Goal: Transaction & Acquisition: Purchase product/service

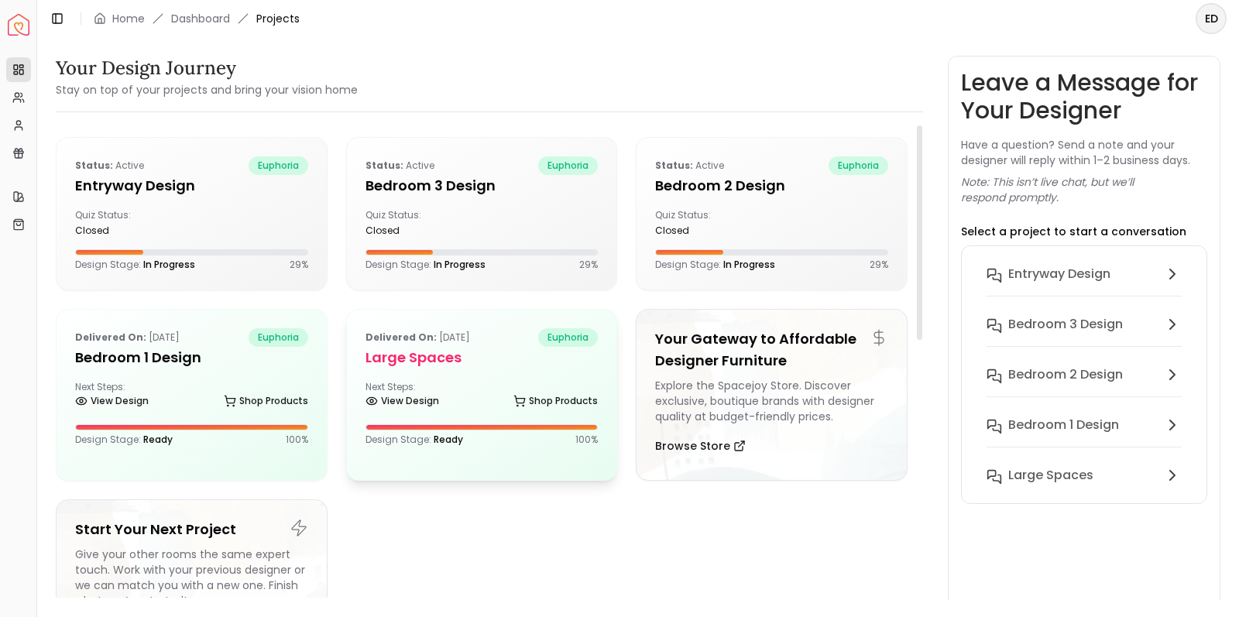
click at [523, 370] on div "Delivered on: Sep 06, 2025 euphoria Large Spaces Next Steps: View Design Shop P…" at bounding box center [482, 387] width 270 height 155
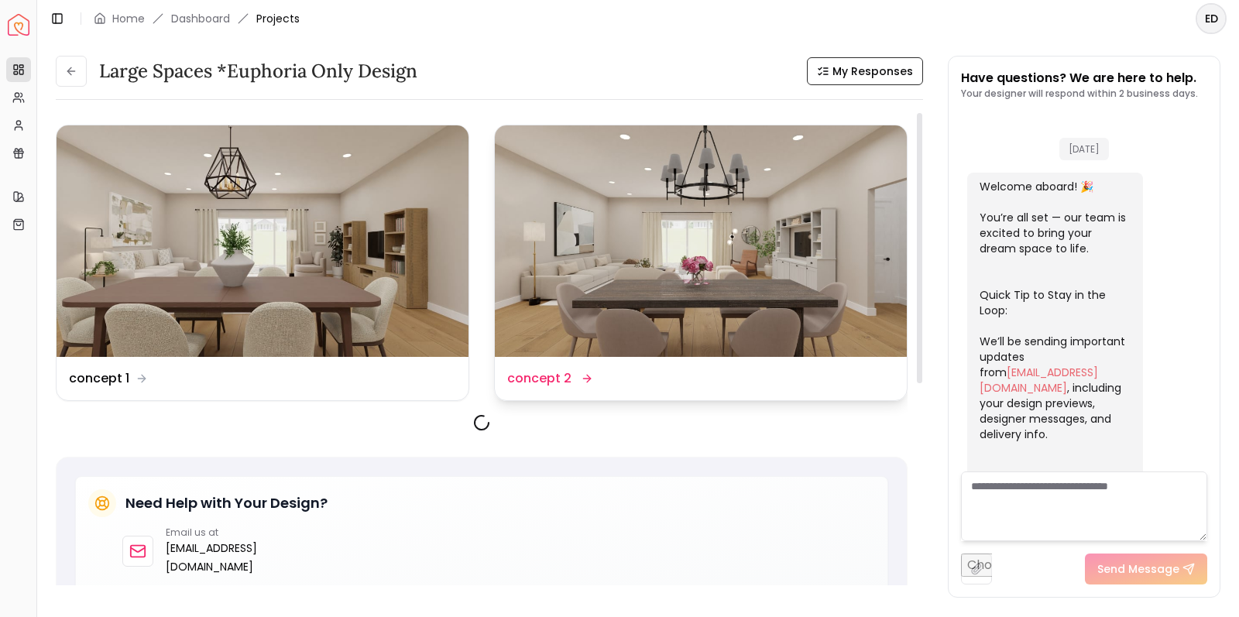
scroll to position [477, 0]
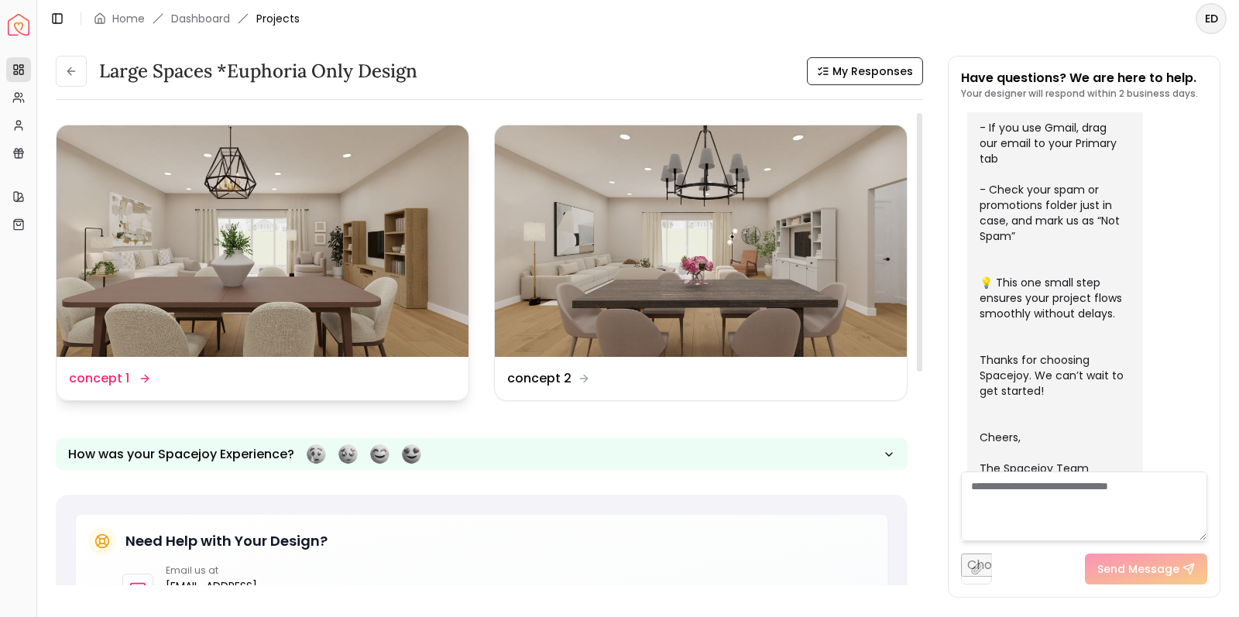
click at [353, 270] on img at bounding box center [263, 241] width 412 height 232
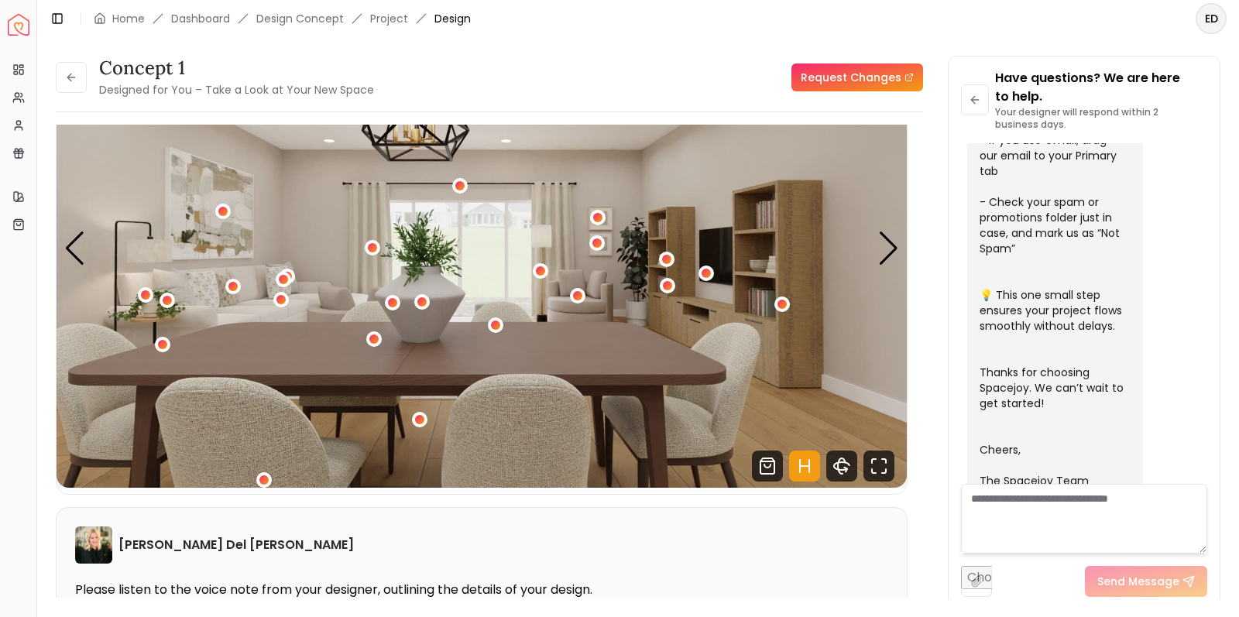
click at [822, 253] on img "1 / 5" at bounding box center [482, 248] width 850 height 479
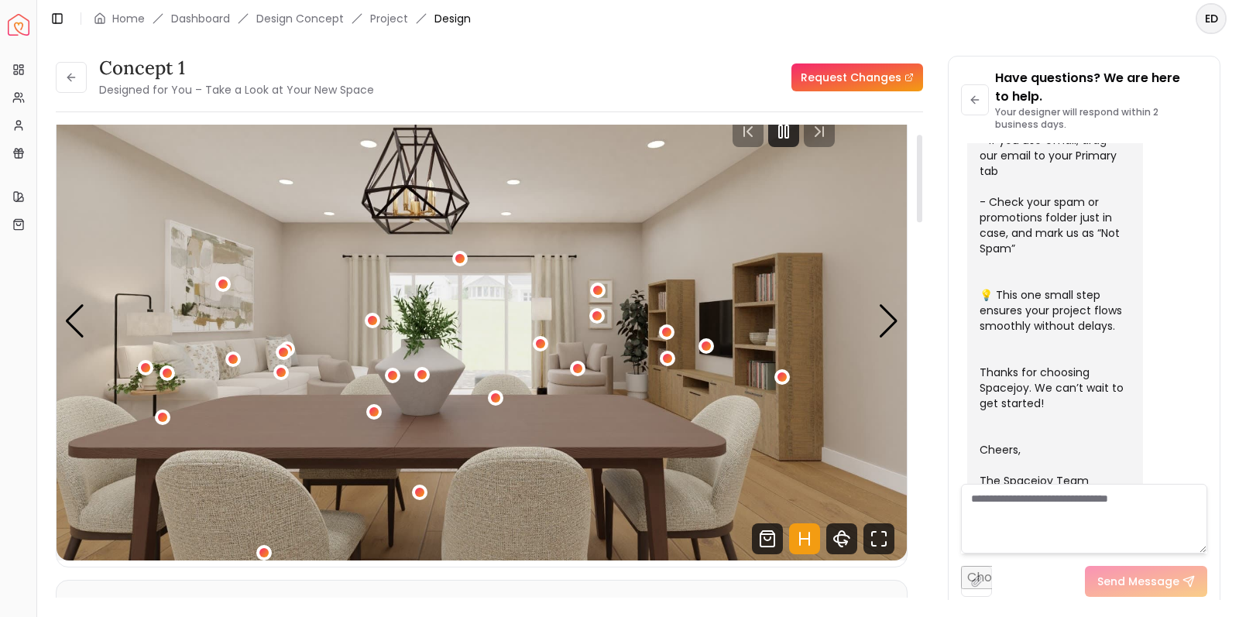
scroll to position [43, 0]
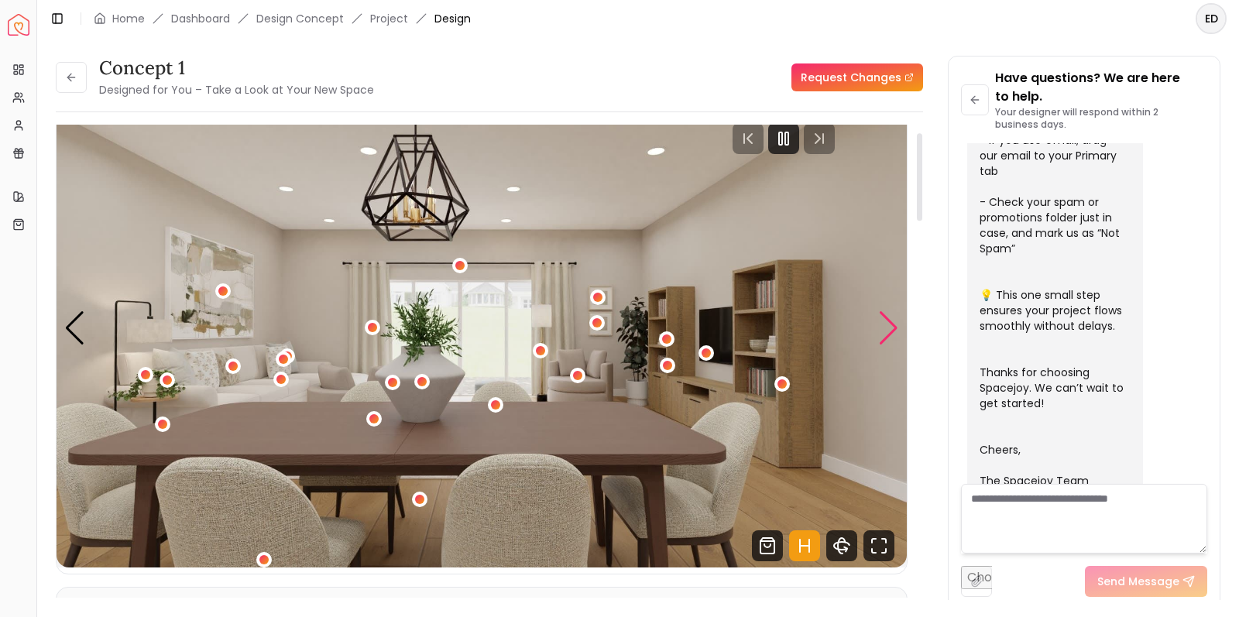
click at [891, 331] on div "Next slide" at bounding box center [888, 328] width 21 height 34
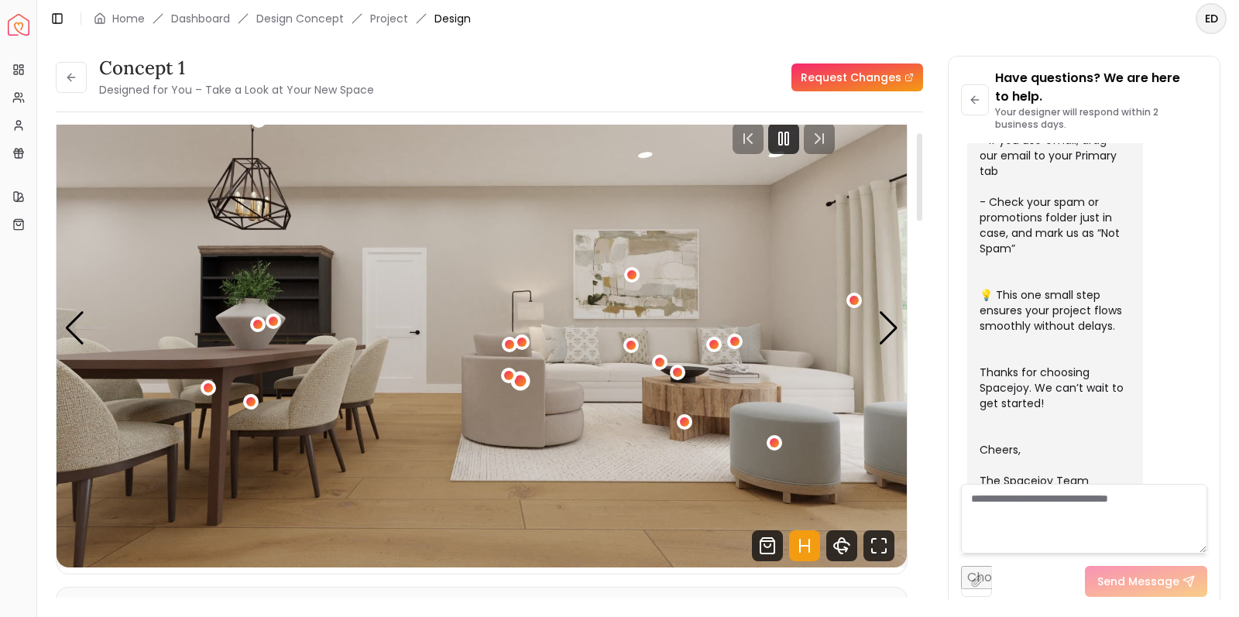
click at [518, 379] on div "2 / 5" at bounding box center [521, 382] width 12 height 12
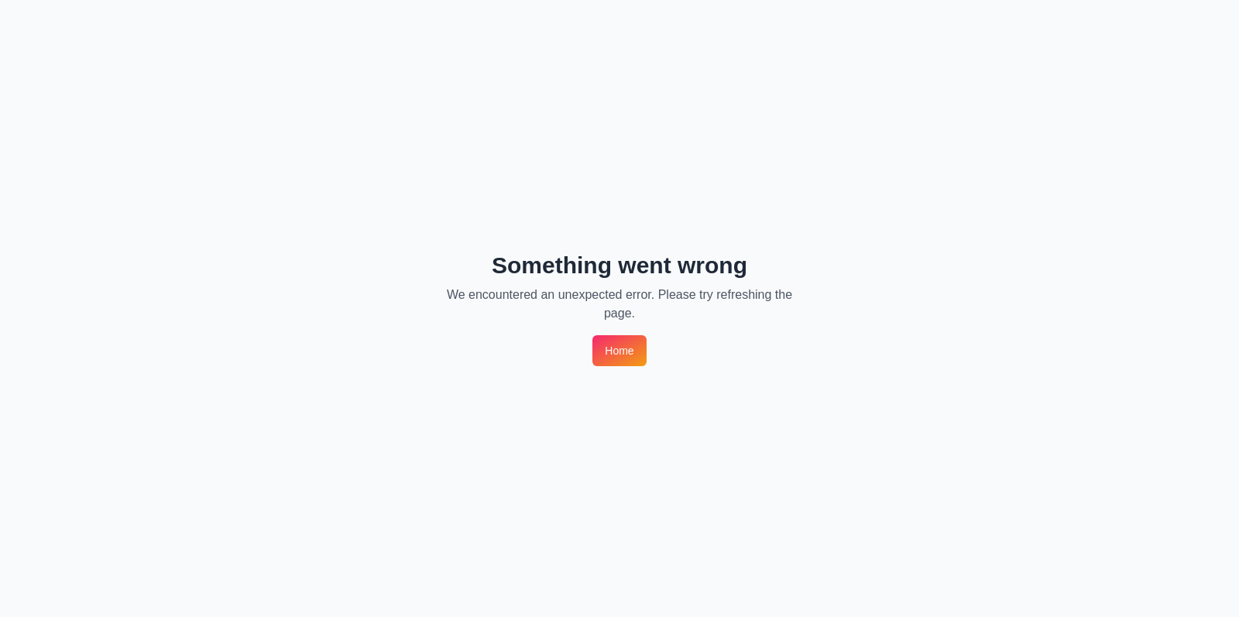
click at [628, 355] on link "Home" at bounding box center [618, 350] width 53 height 31
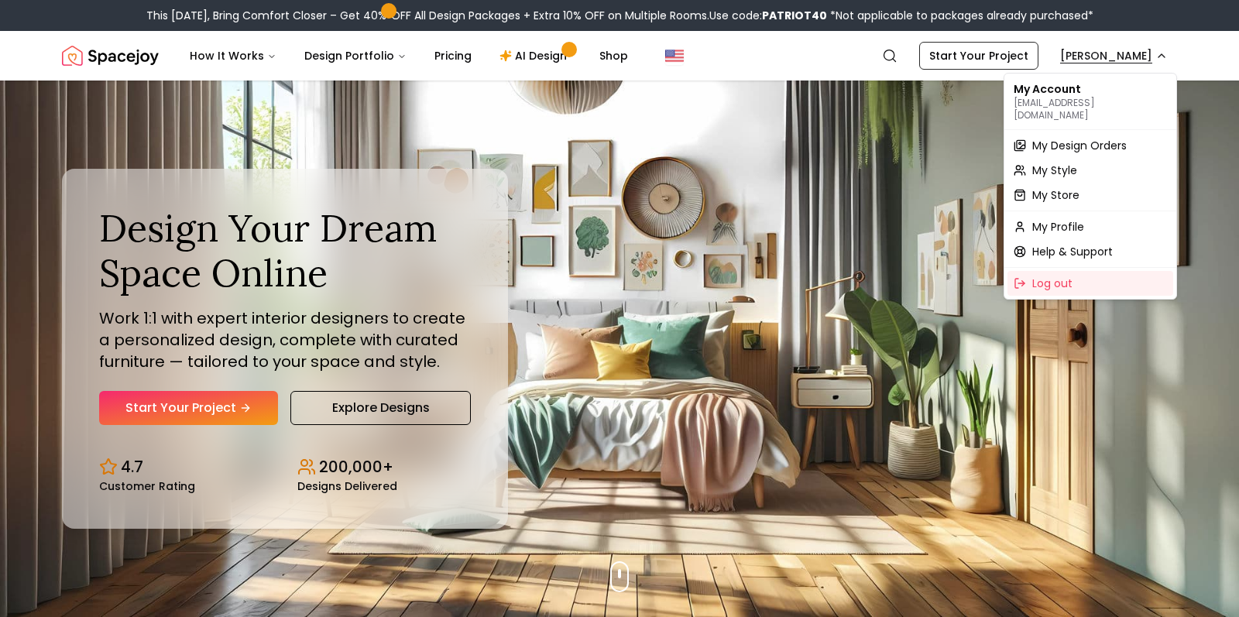
click at [1080, 138] on span "My Design Orders" at bounding box center [1079, 145] width 94 height 15
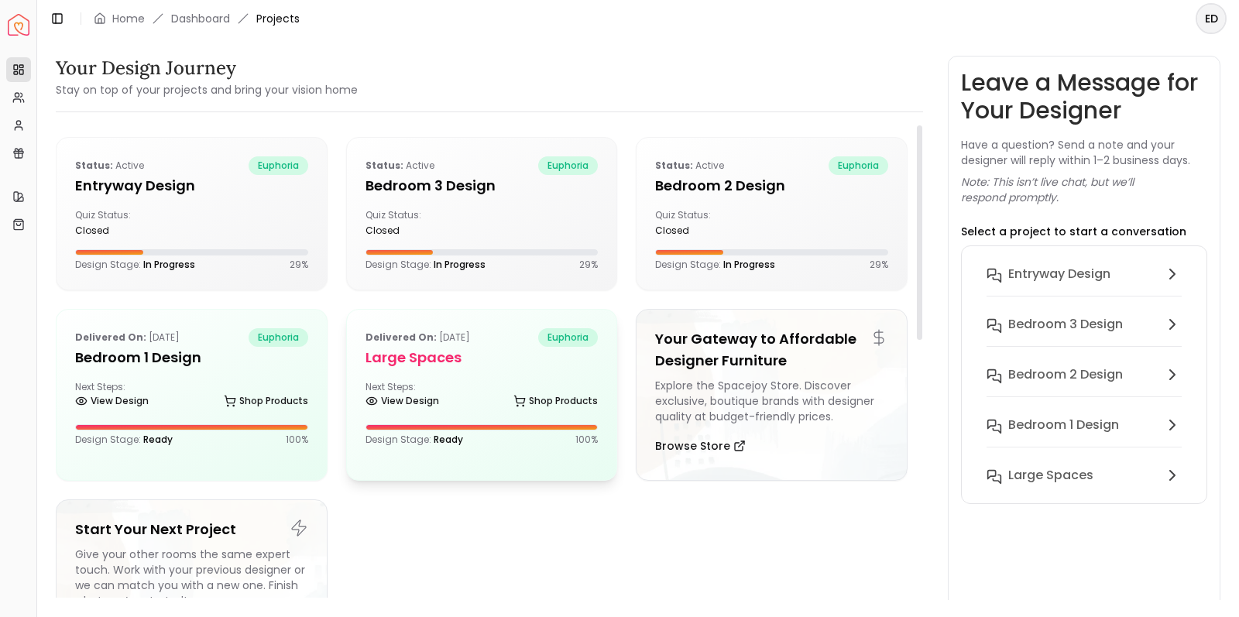
click at [489, 387] on div "Next Steps: View Design Shop Products" at bounding box center [482, 396] width 233 height 31
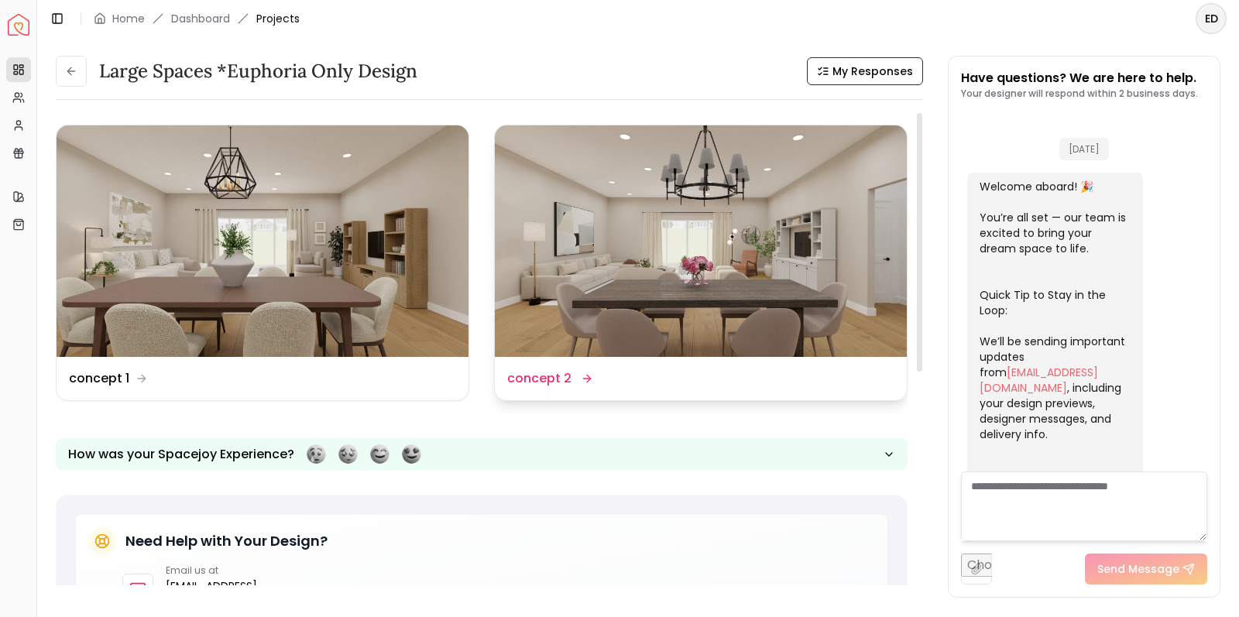
scroll to position [477, 0]
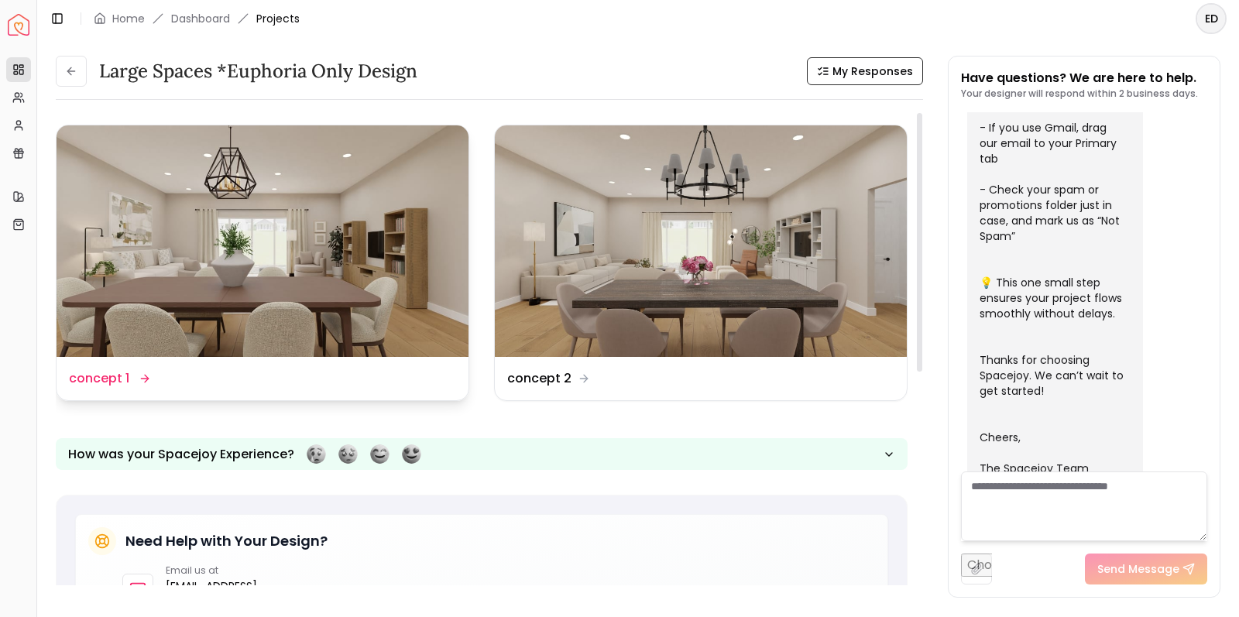
click at [386, 288] on img at bounding box center [263, 241] width 412 height 232
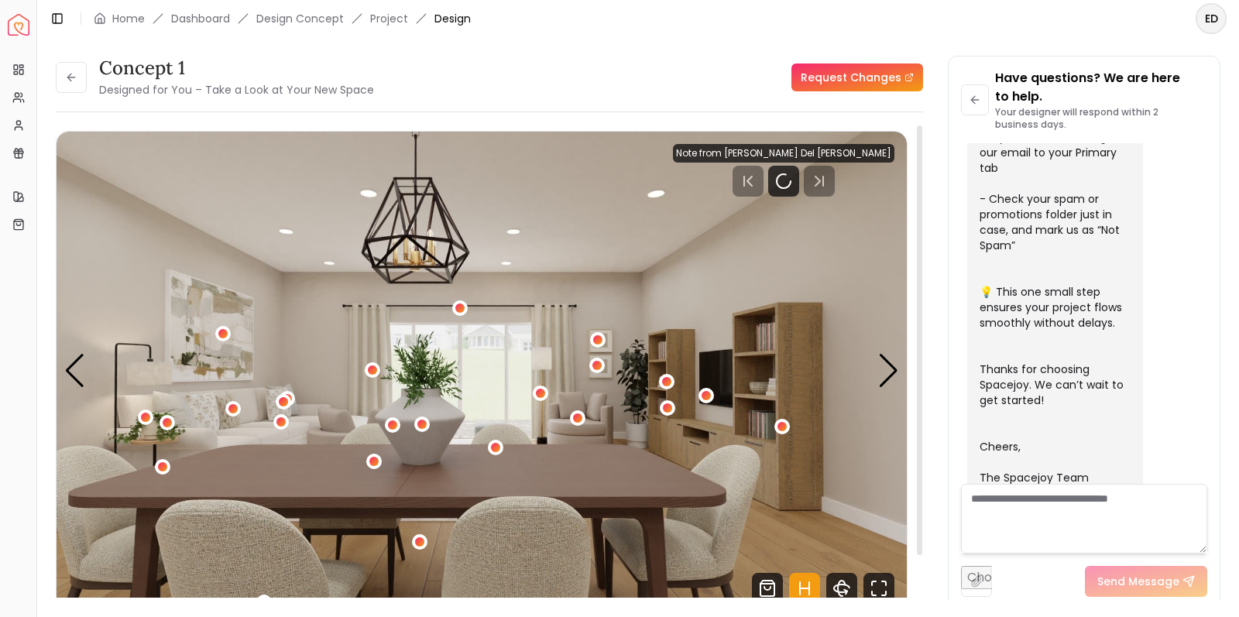
scroll to position [496, 0]
click at [879, 371] on div "Next slide" at bounding box center [888, 371] width 21 height 34
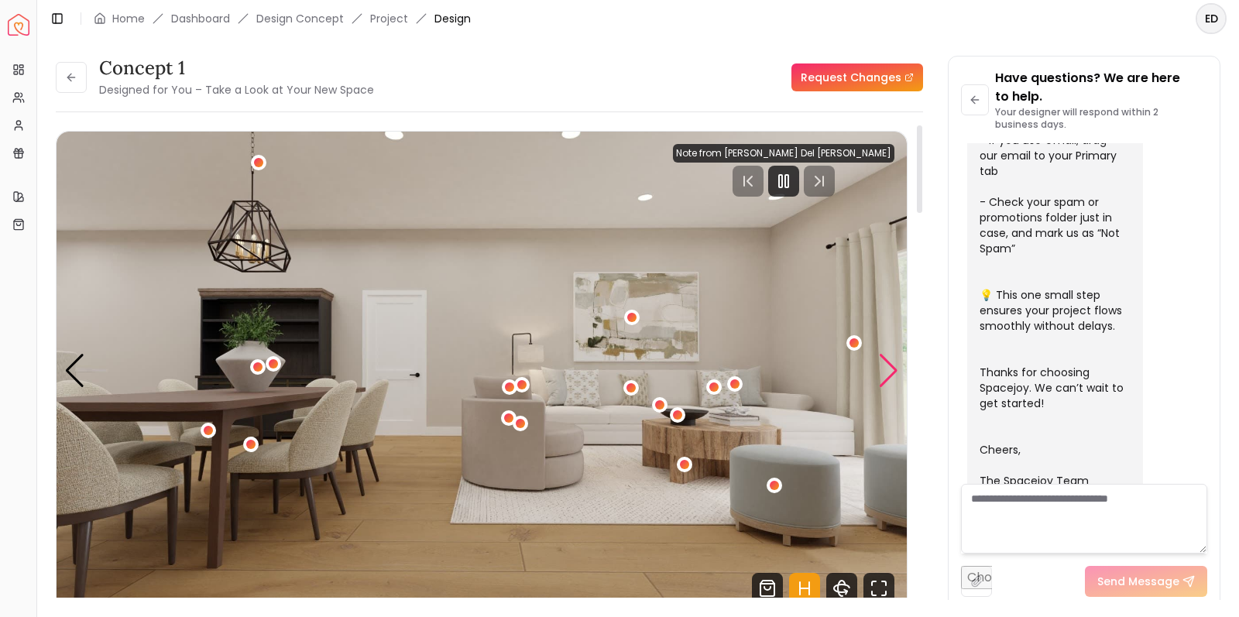
click at [889, 368] on div "Next slide" at bounding box center [888, 371] width 21 height 34
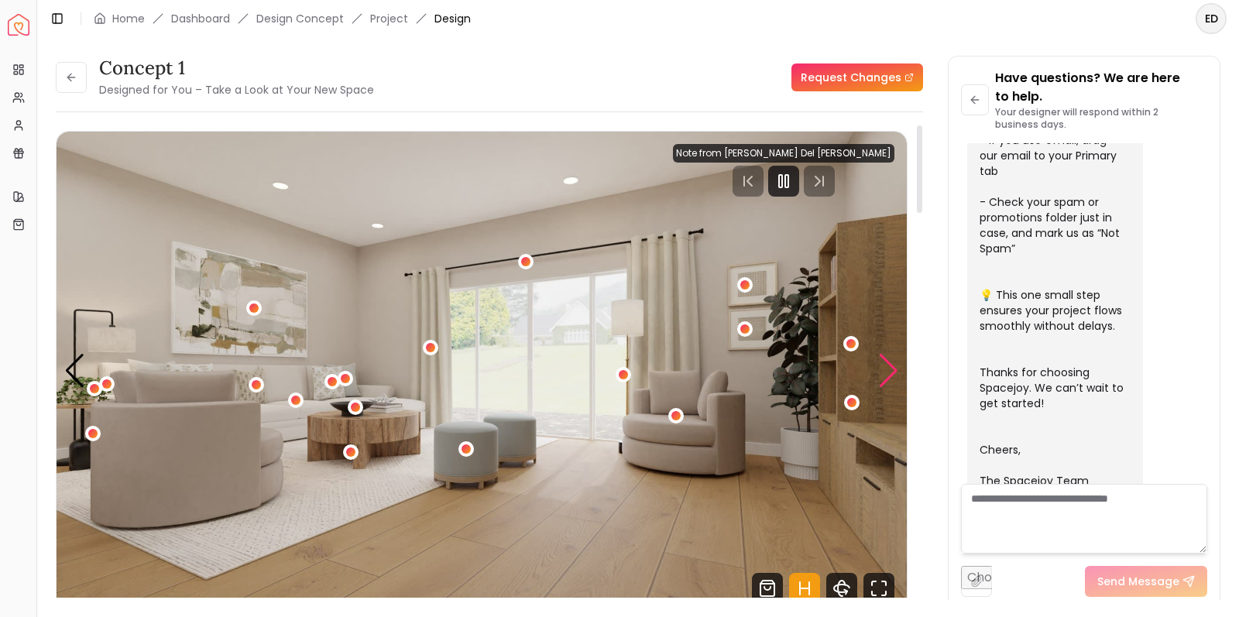
click at [884, 377] on div "Next slide" at bounding box center [888, 371] width 21 height 34
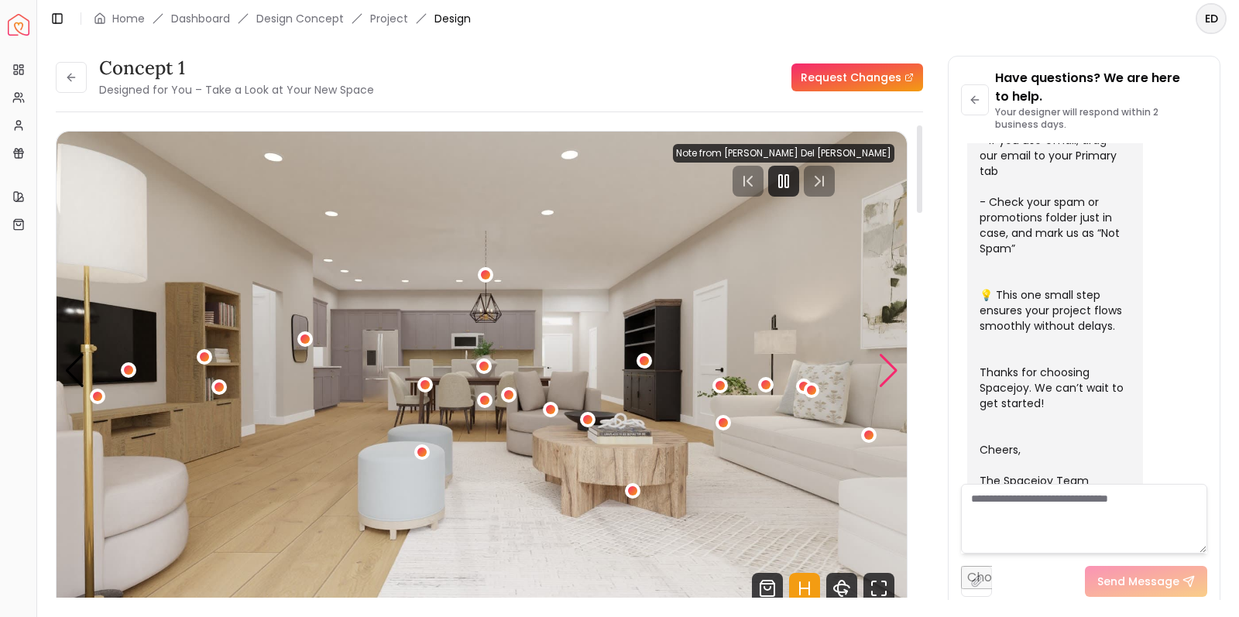
click at [890, 368] on div "Next slide" at bounding box center [888, 371] width 21 height 34
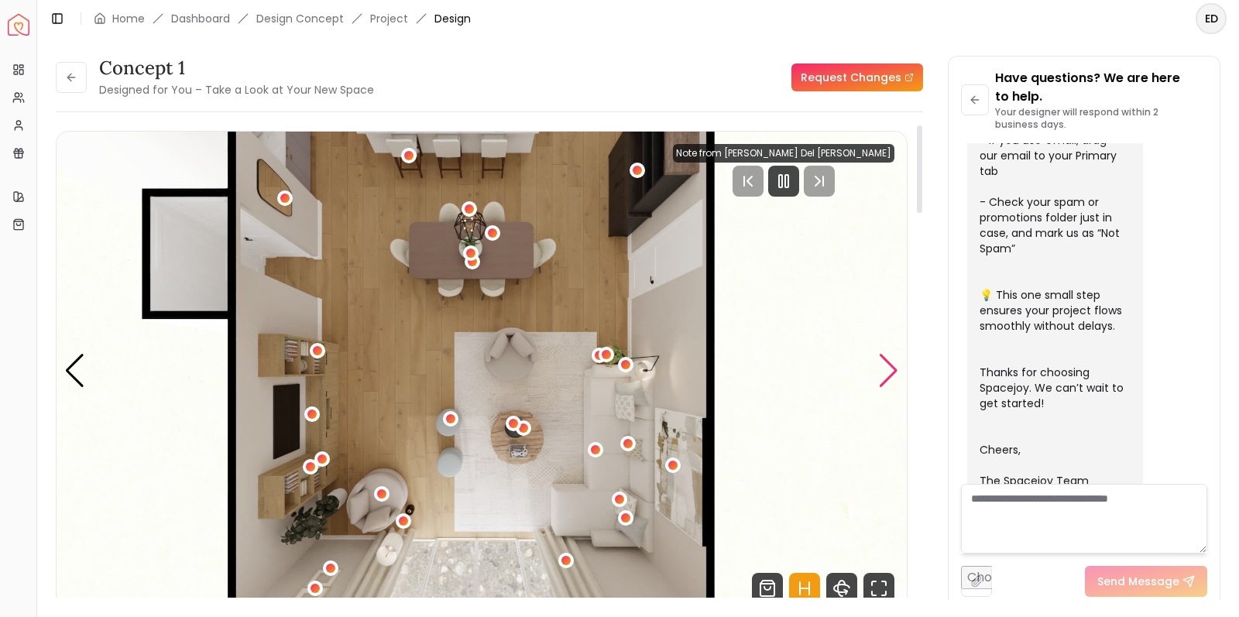
click at [884, 373] on div "Next slide" at bounding box center [888, 371] width 21 height 34
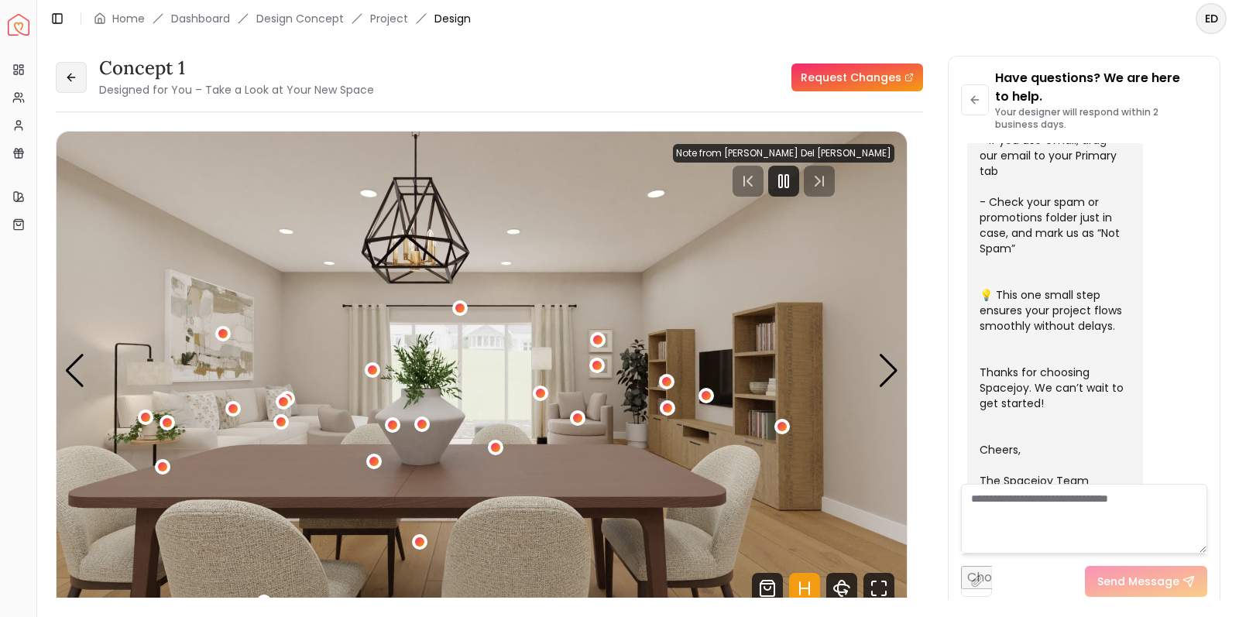
click at [67, 77] on icon at bounding box center [71, 77] width 12 height 12
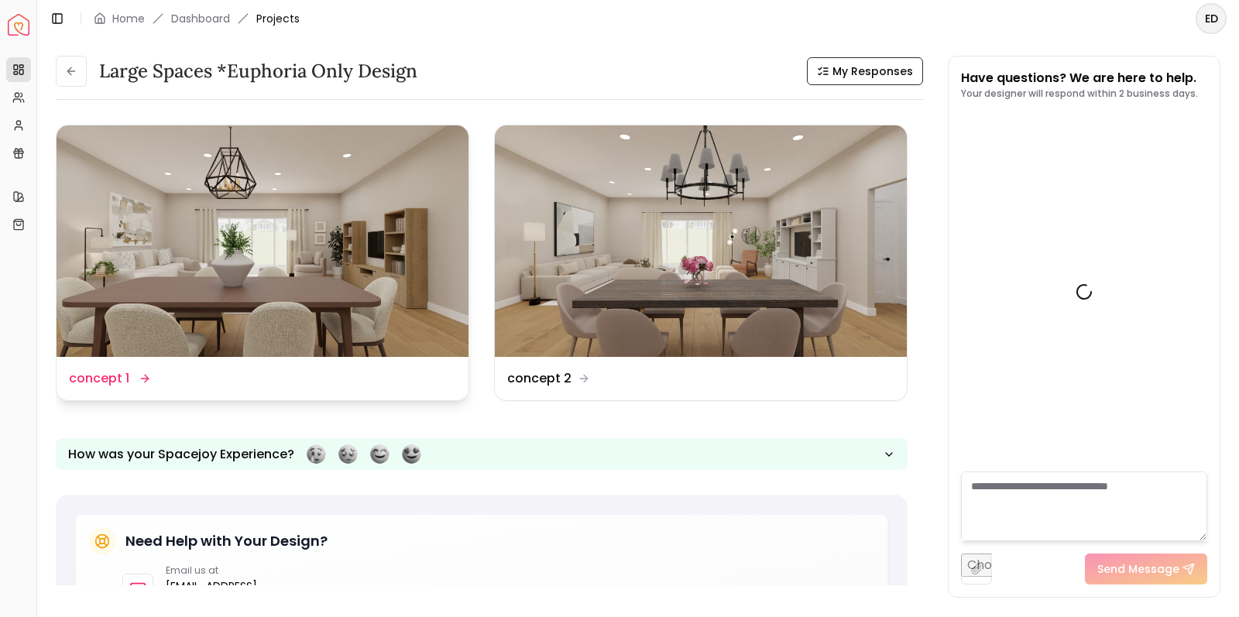
scroll to position [477, 0]
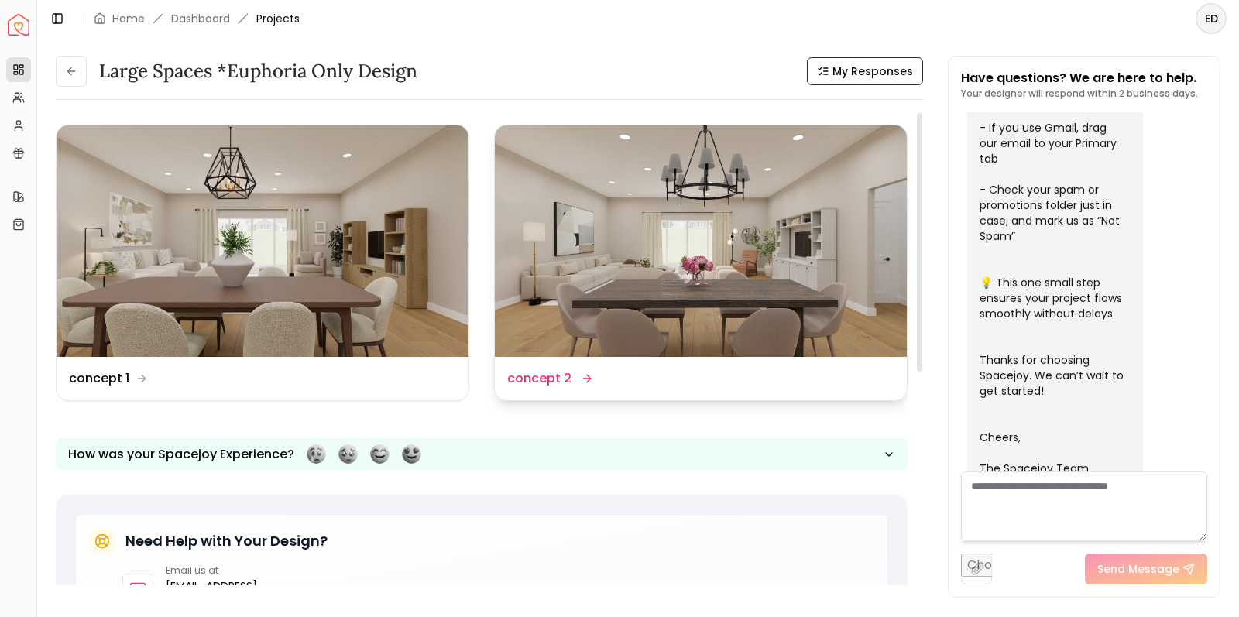
click at [689, 282] on img at bounding box center [701, 241] width 412 height 232
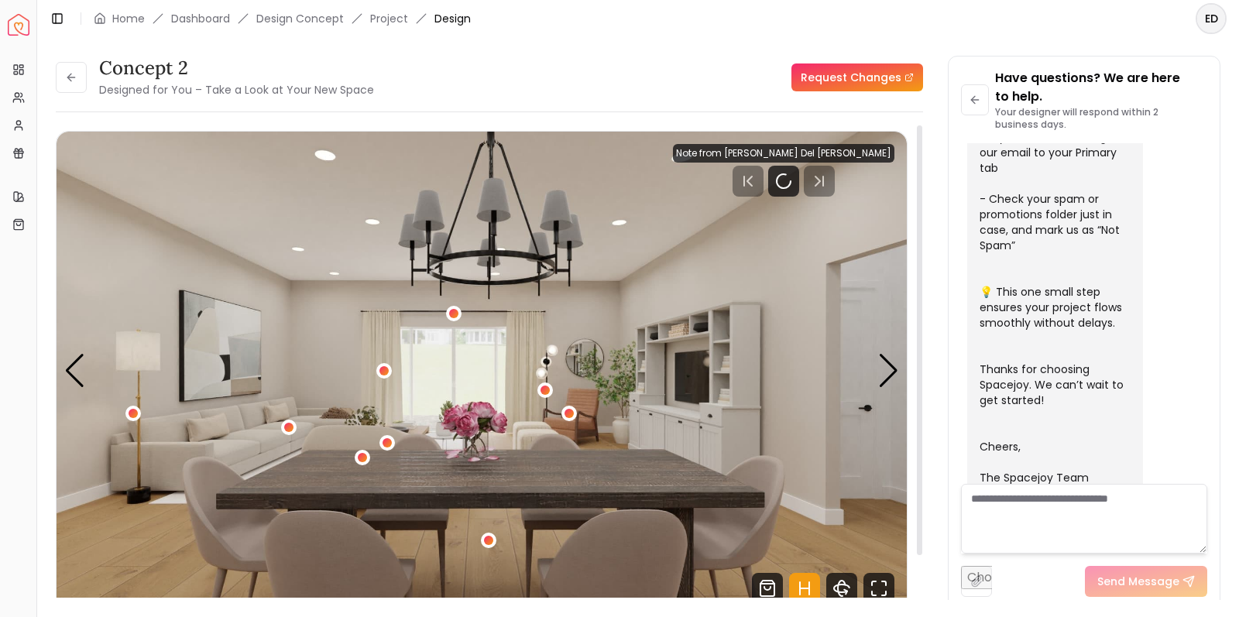
scroll to position [496, 0]
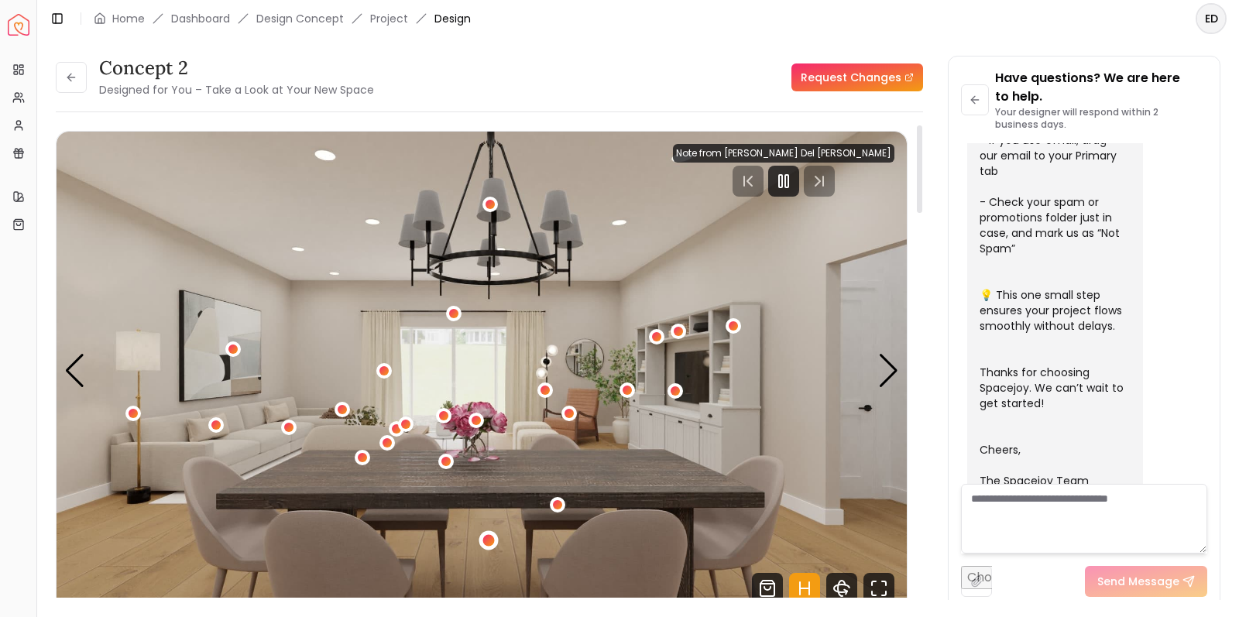
click at [490, 540] on div "1 / 5" at bounding box center [489, 540] width 12 height 12
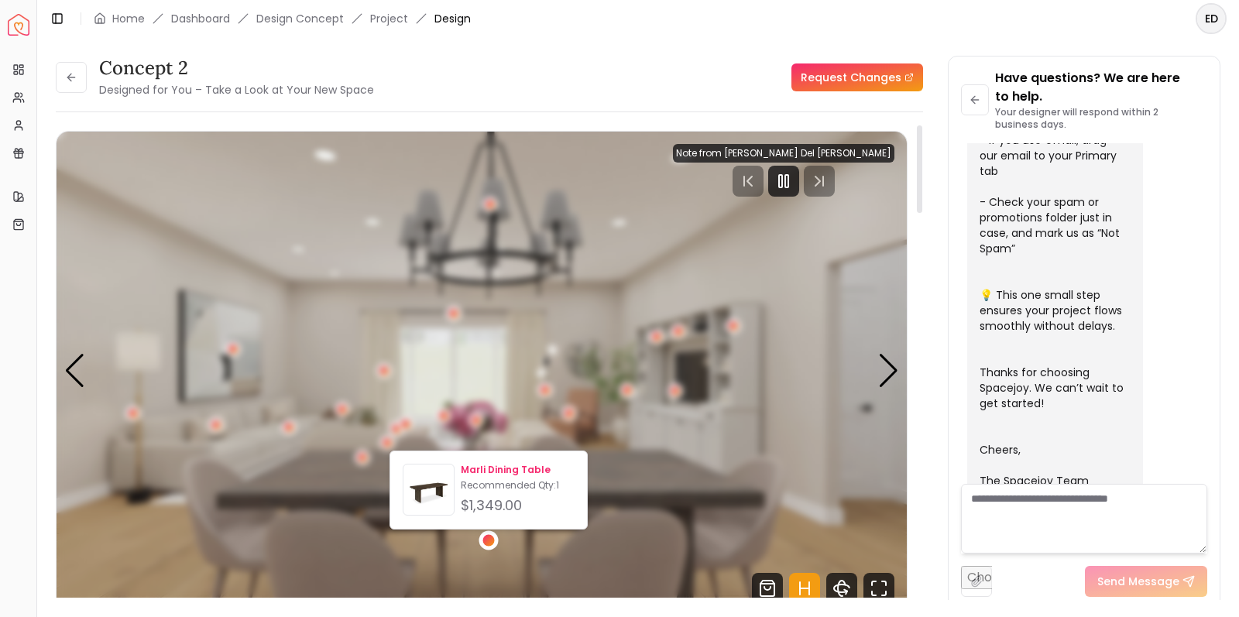
click at [513, 495] on div "$1,349.00" at bounding box center [518, 506] width 114 height 22
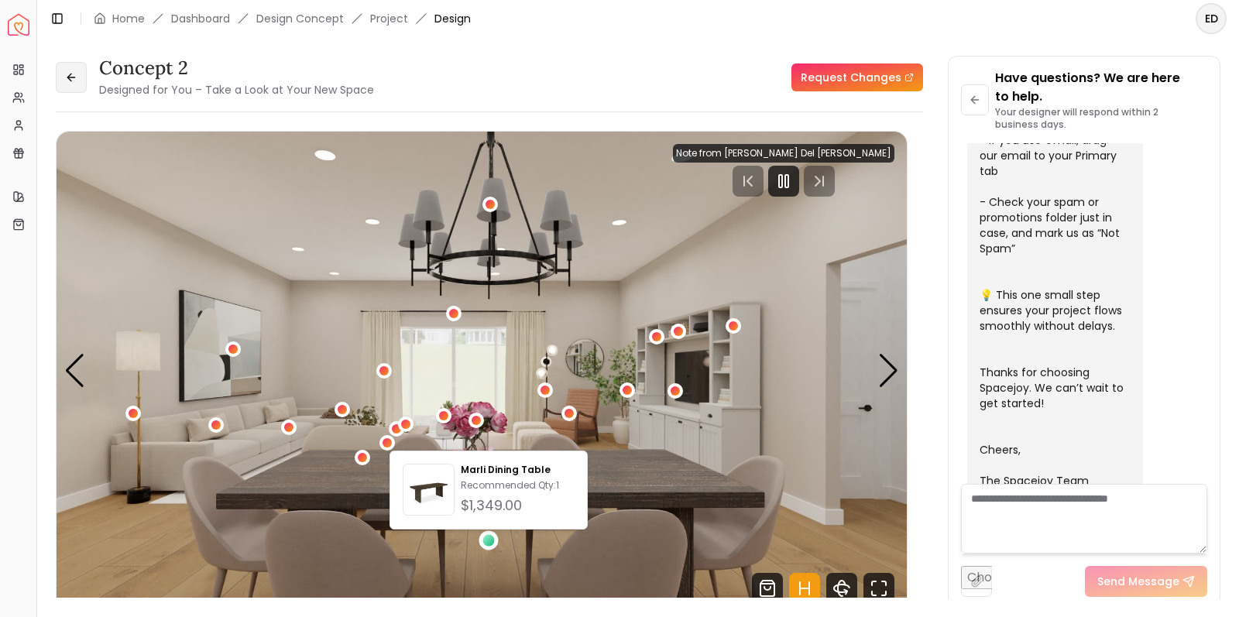
click at [75, 74] on icon at bounding box center [71, 77] width 12 height 12
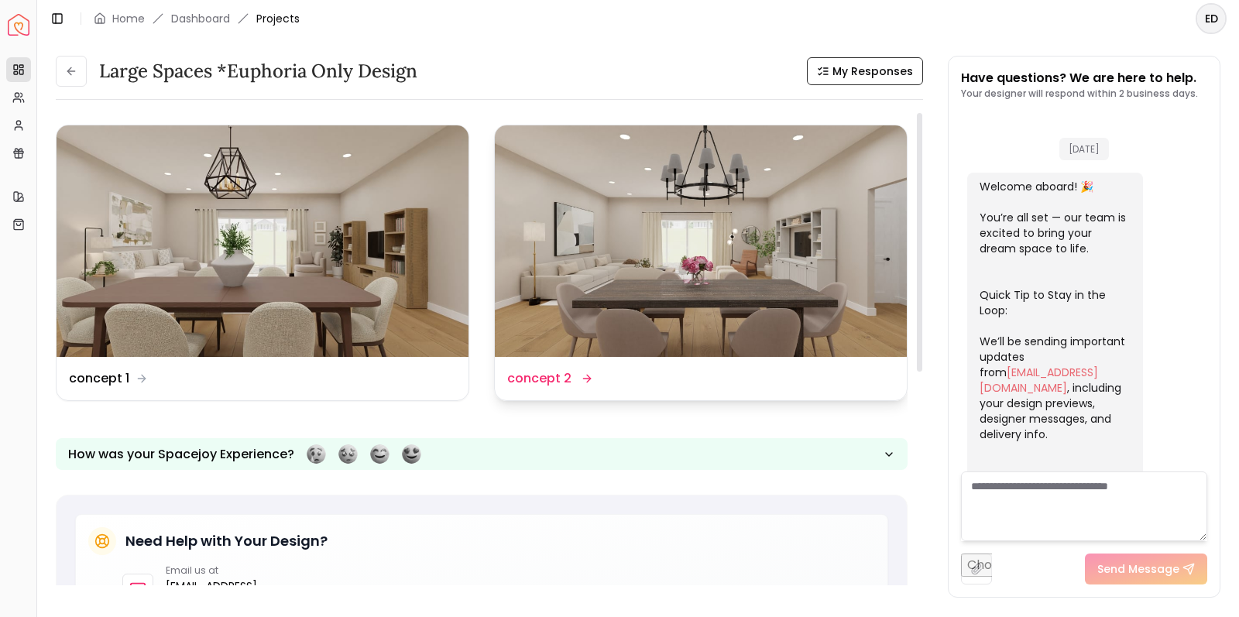
scroll to position [477, 0]
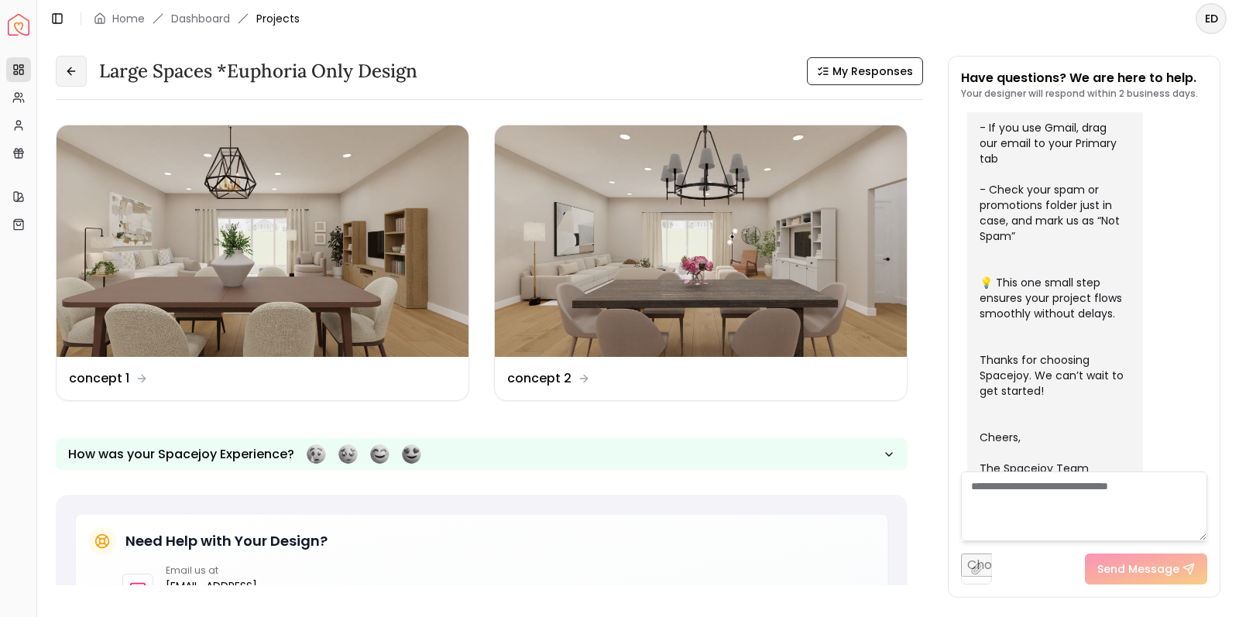
click at [72, 73] on icon at bounding box center [71, 71] width 12 height 12
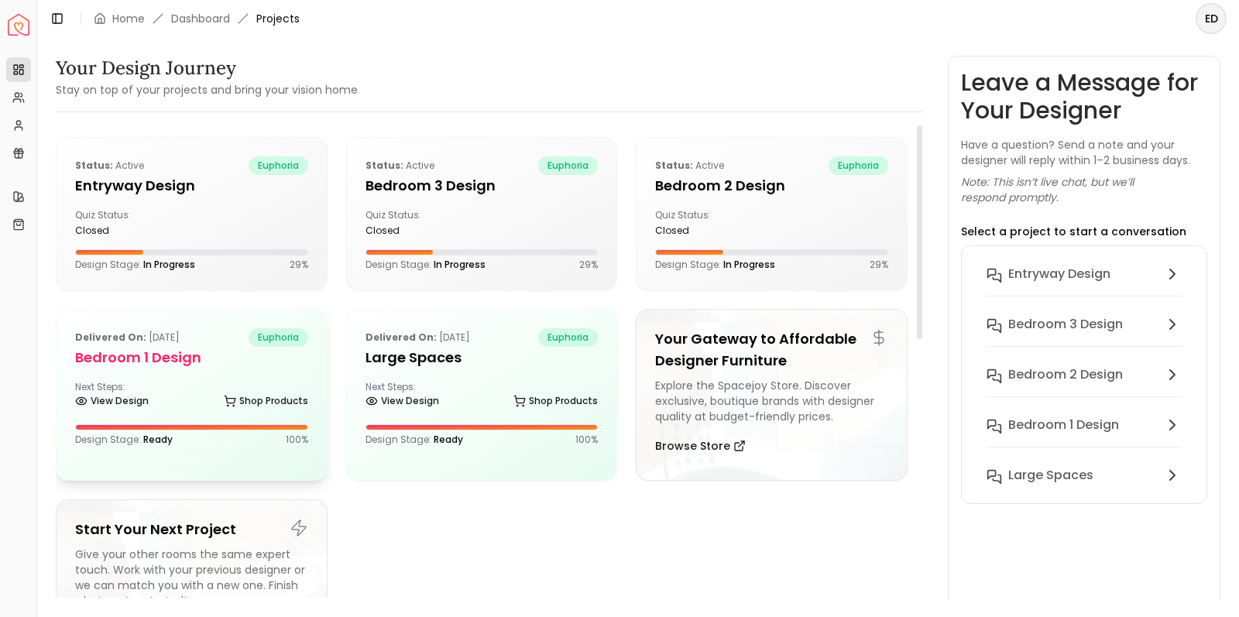
click at [243, 349] on h5 "Bedroom 1 design" at bounding box center [191, 358] width 233 height 22
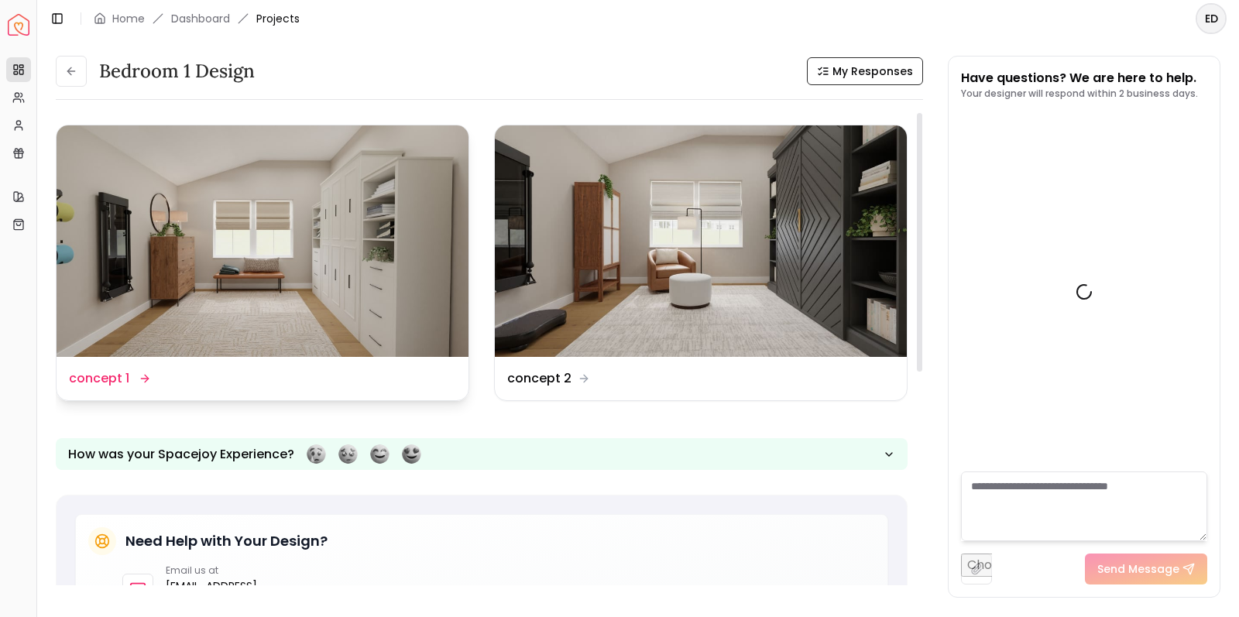
scroll to position [477, 0]
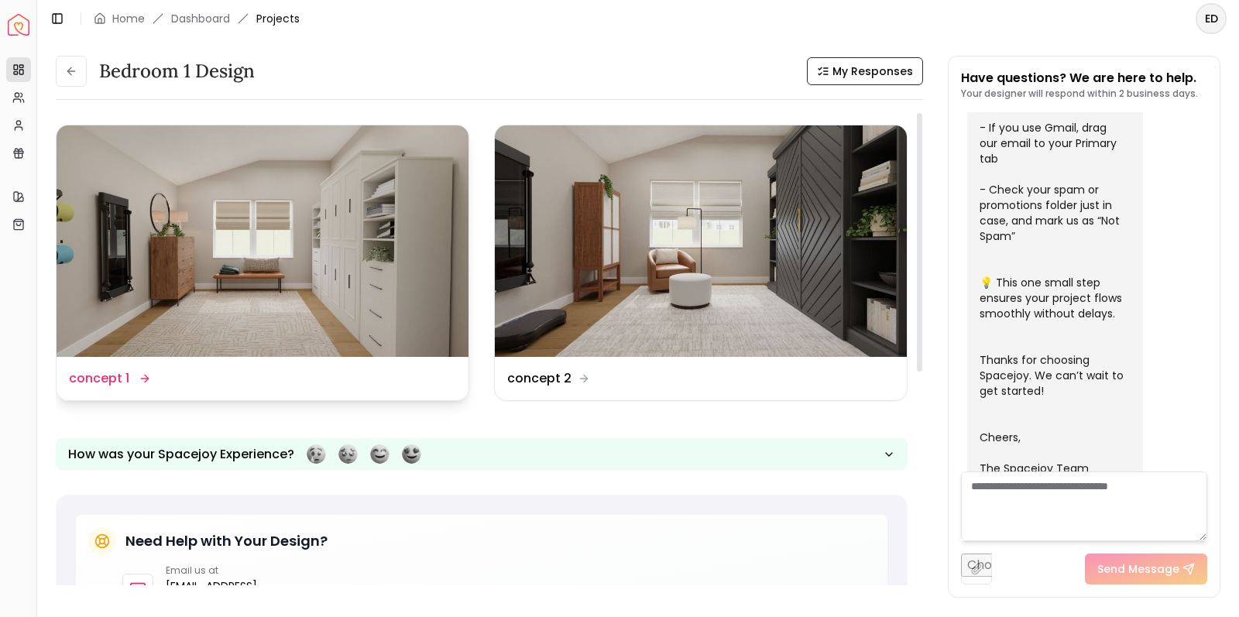
click at [310, 273] on img at bounding box center [263, 241] width 412 height 232
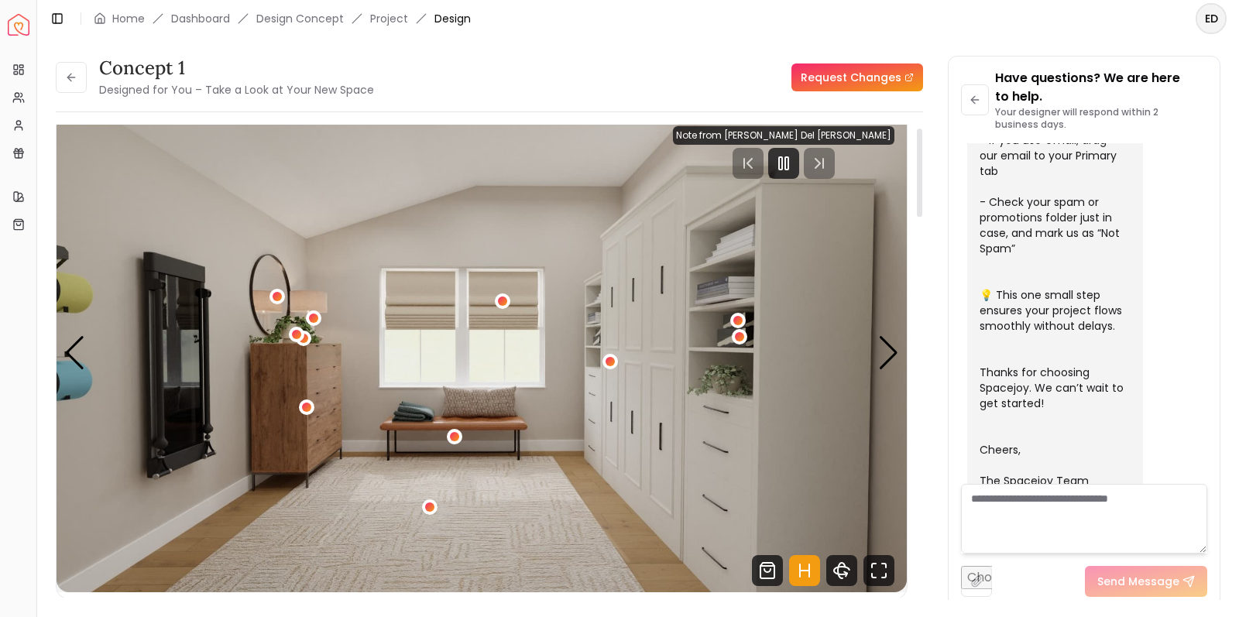
scroll to position [39, 0]
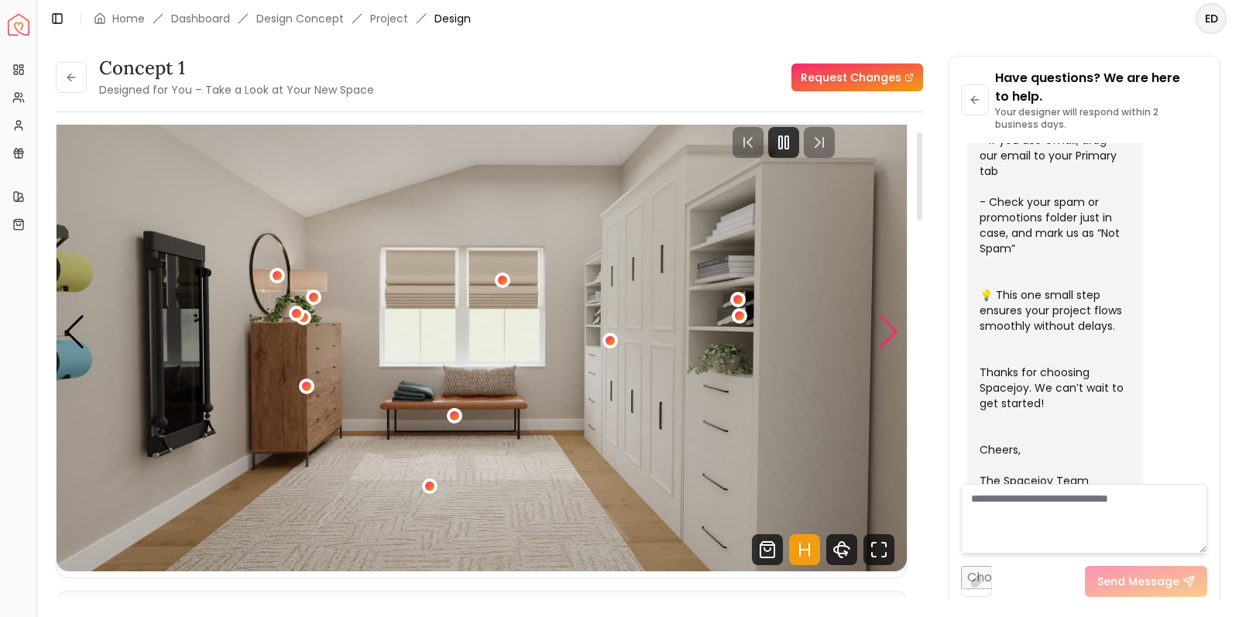
click at [887, 338] on div "Next slide" at bounding box center [888, 332] width 21 height 34
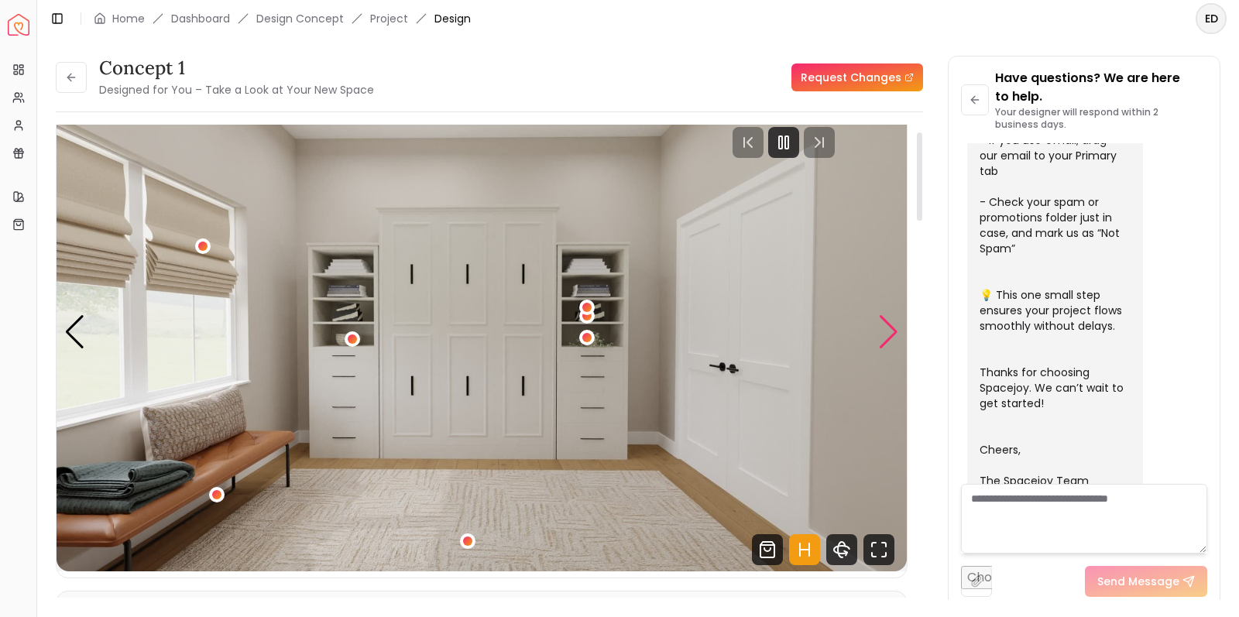
click at [888, 335] on div "Next slide" at bounding box center [888, 332] width 21 height 34
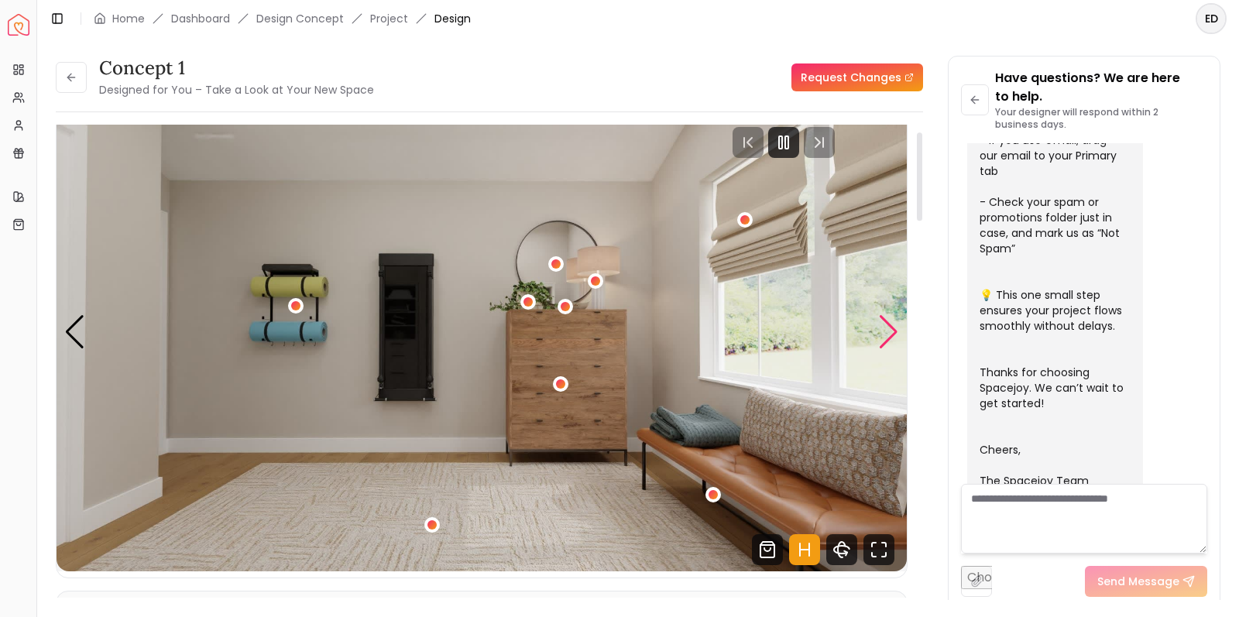
click at [885, 328] on div "Next slide" at bounding box center [888, 332] width 21 height 34
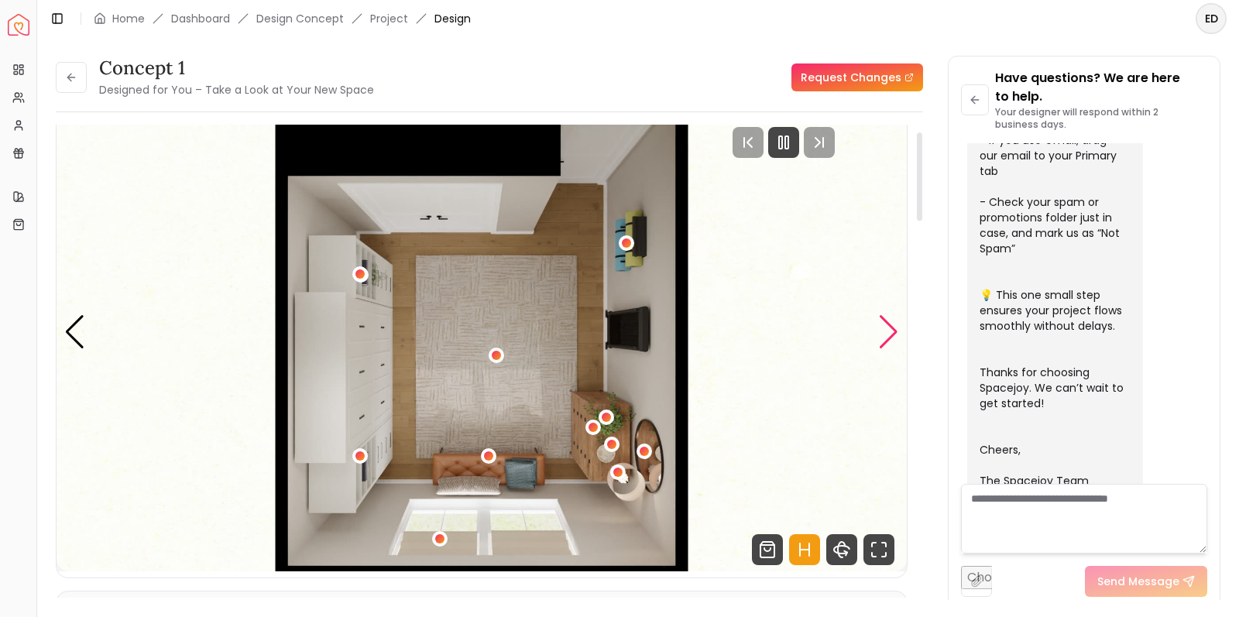
click at [885, 328] on div "Next slide" at bounding box center [888, 332] width 21 height 34
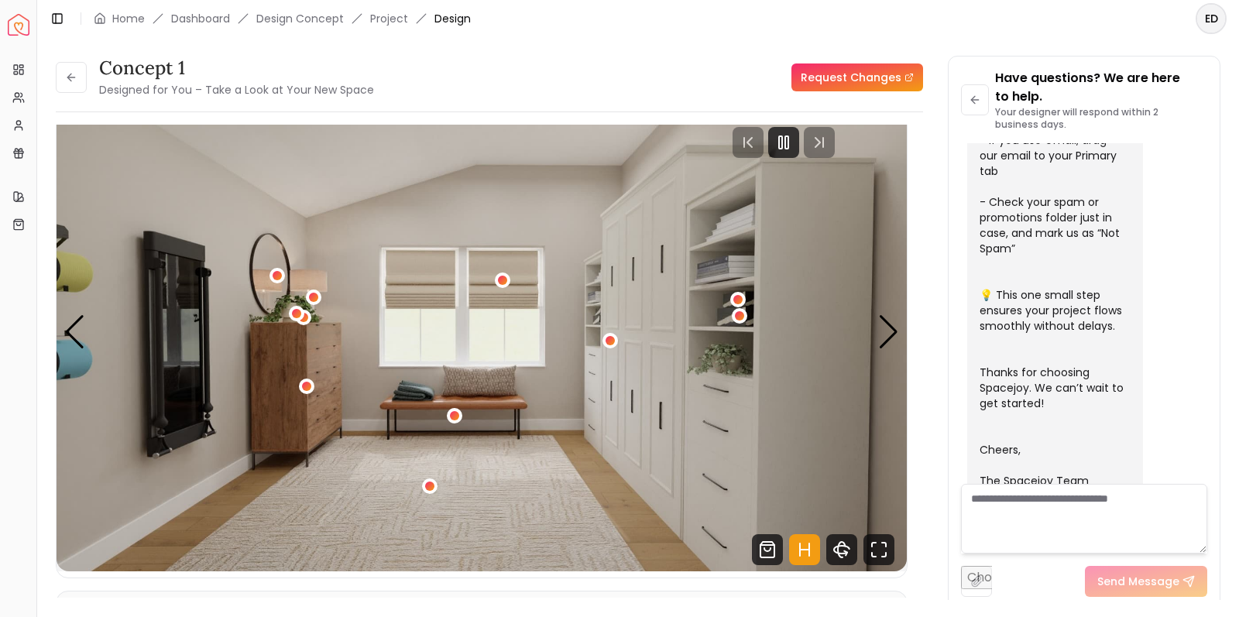
drag, startPoint x: 70, startPoint y: 79, endPoint x: 72, endPoint y: 87, distance: 7.9
click at [70, 79] on icon at bounding box center [71, 77] width 12 height 12
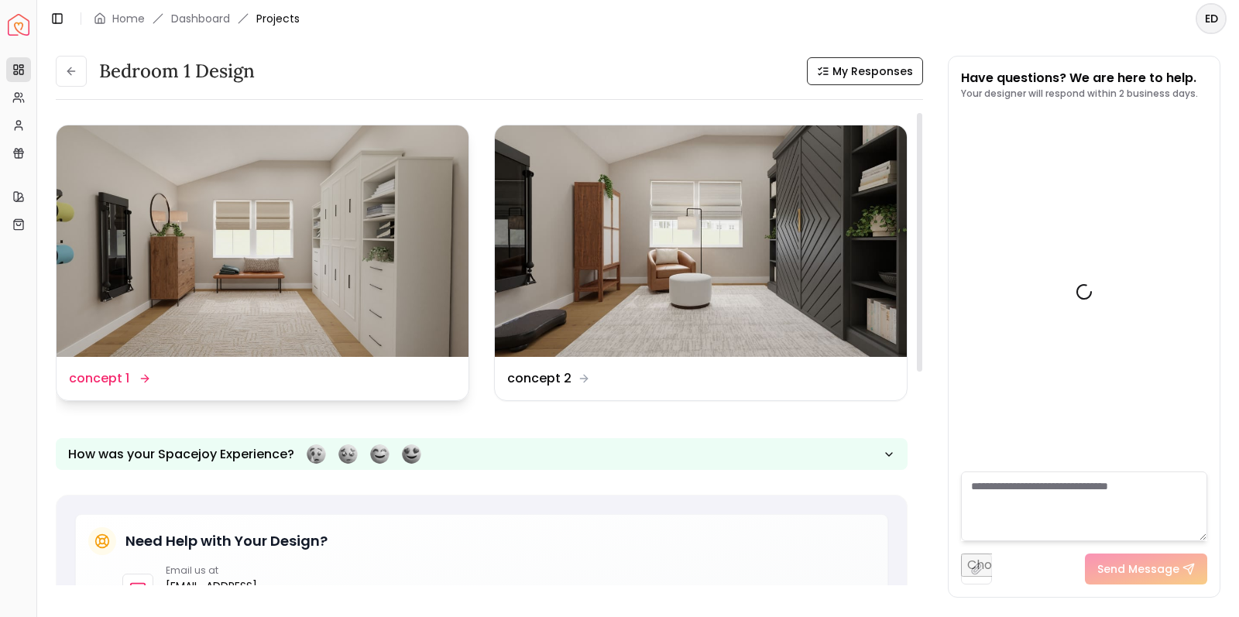
scroll to position [477, 0]
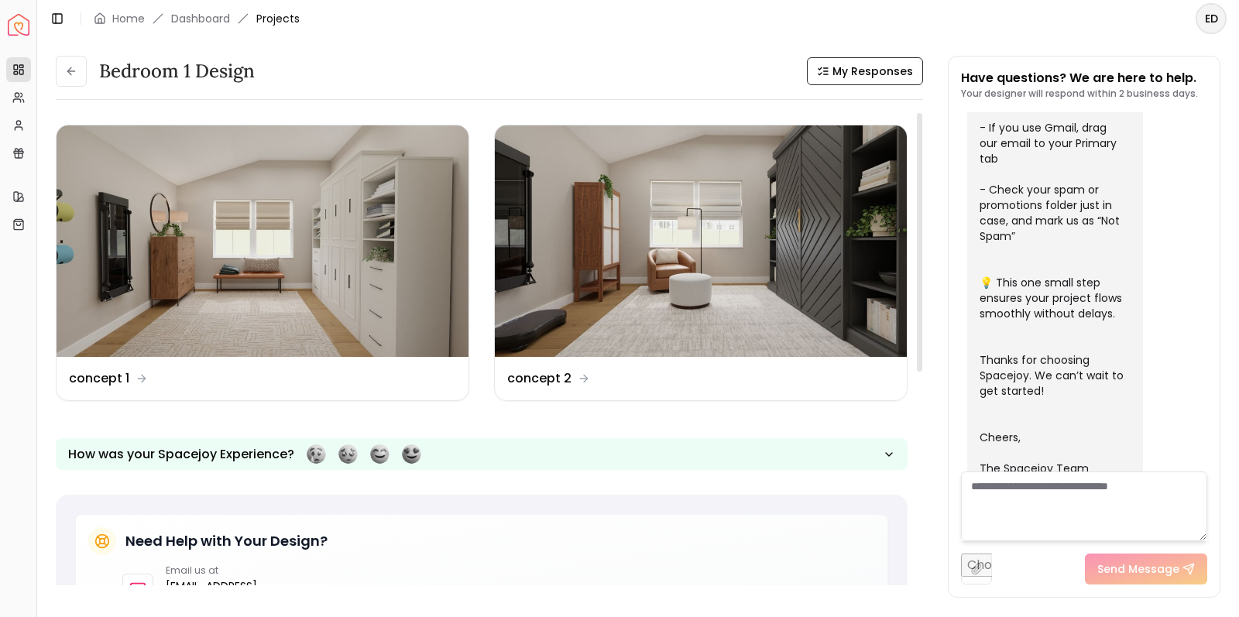
click at [733, 302] on img at bounding box center [701, 241] width 412 height 232
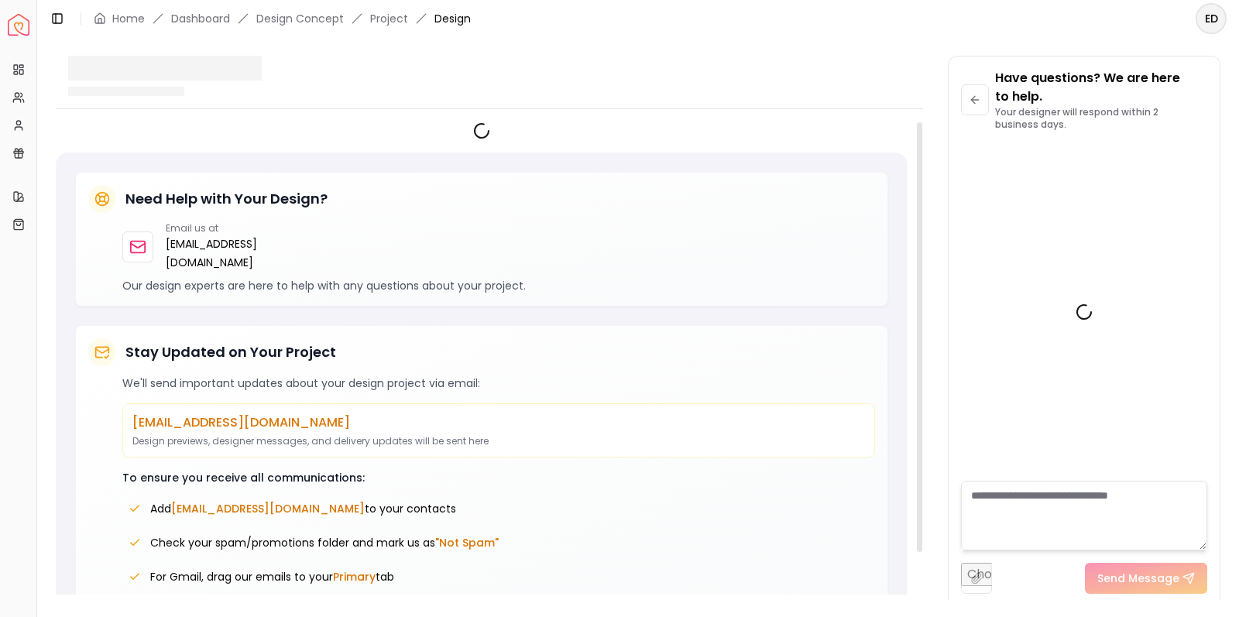
scroll to position [496, 0]
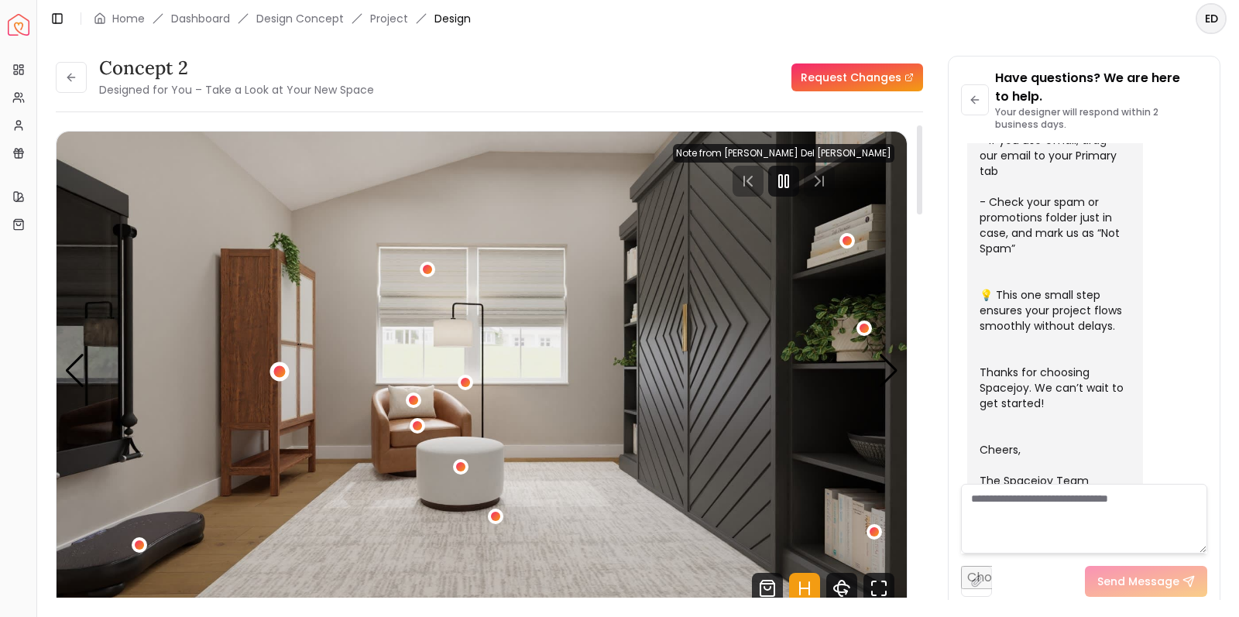
click at [283, 373] on div "1 / 4" at bounding box center [280, 372] width 12 height 12
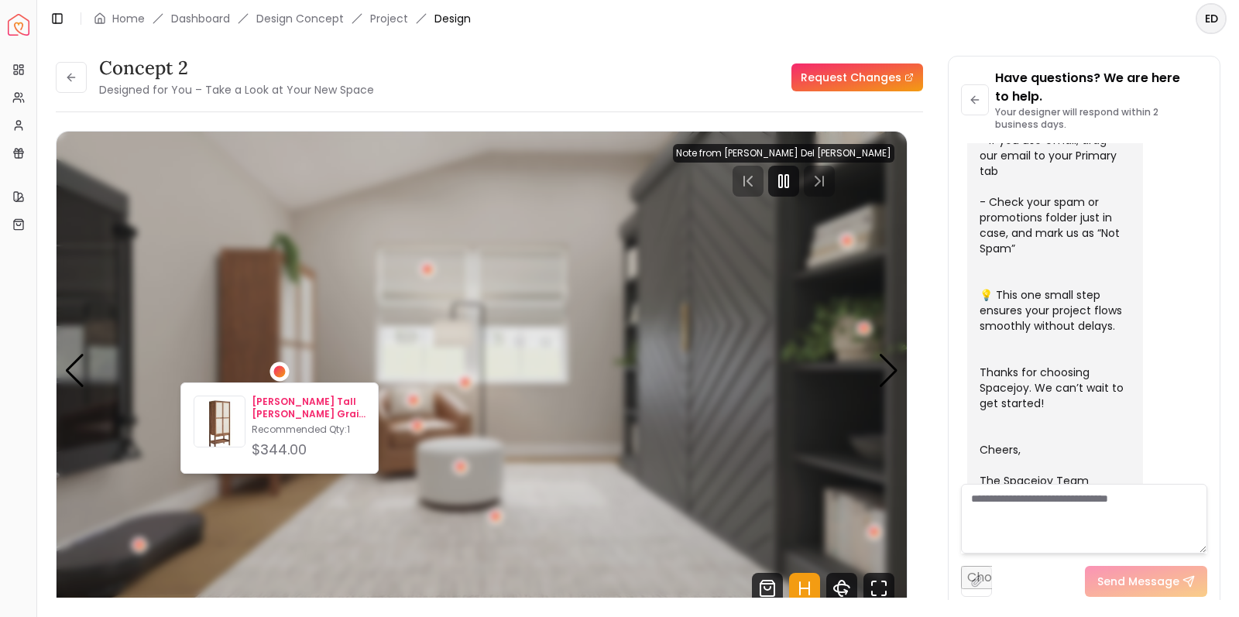
click at [305, 409] on p "[PERSON_NAME] Tall [PERSON_NAME] Grain Standing Storage Cabinet" at bounding box center [309, 408] width 114 height 25
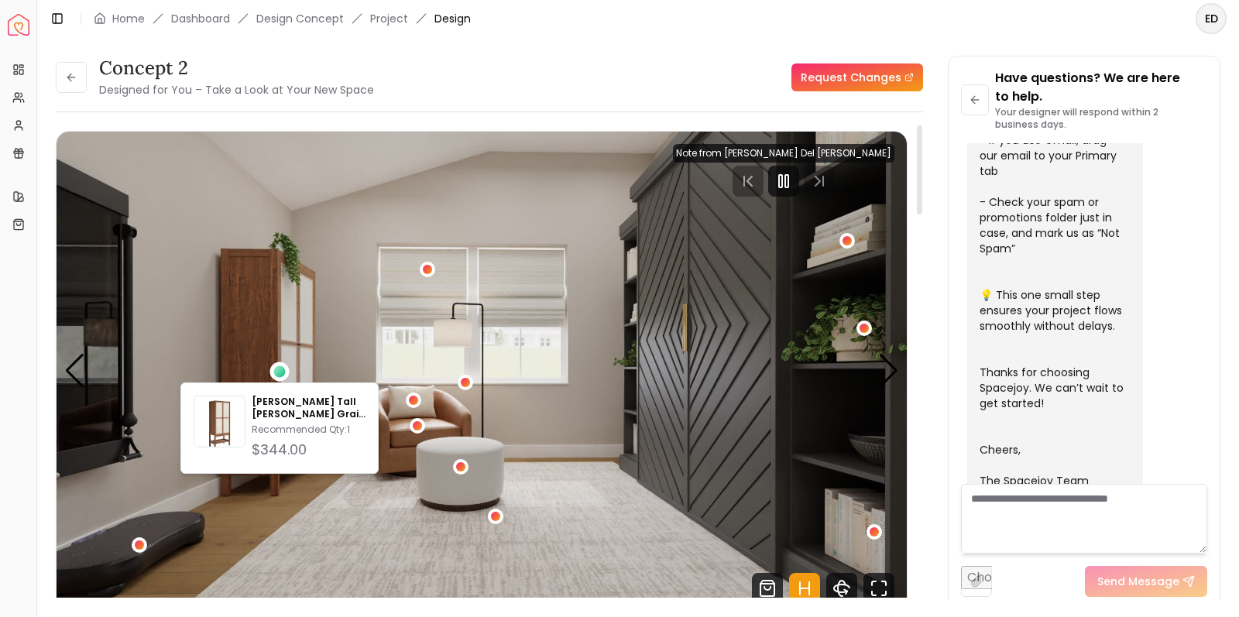
click at [657, 326] on img "1 / 4" at bounding box center [482, 371] width 850 height 479
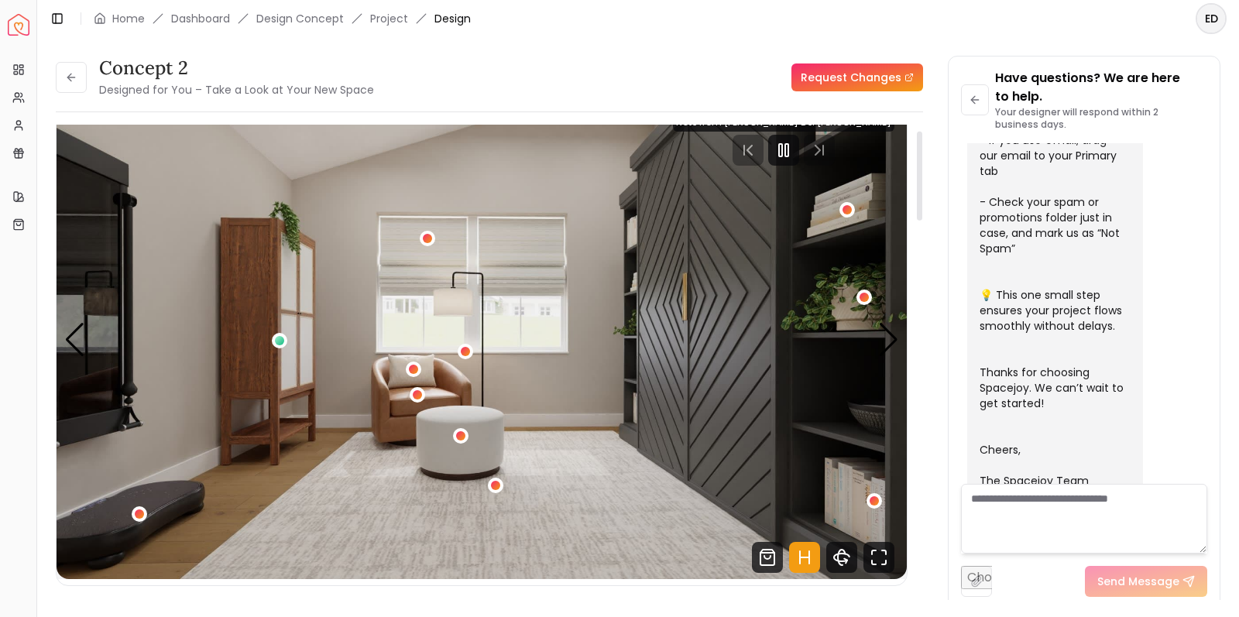
scroll to position [35, 0]
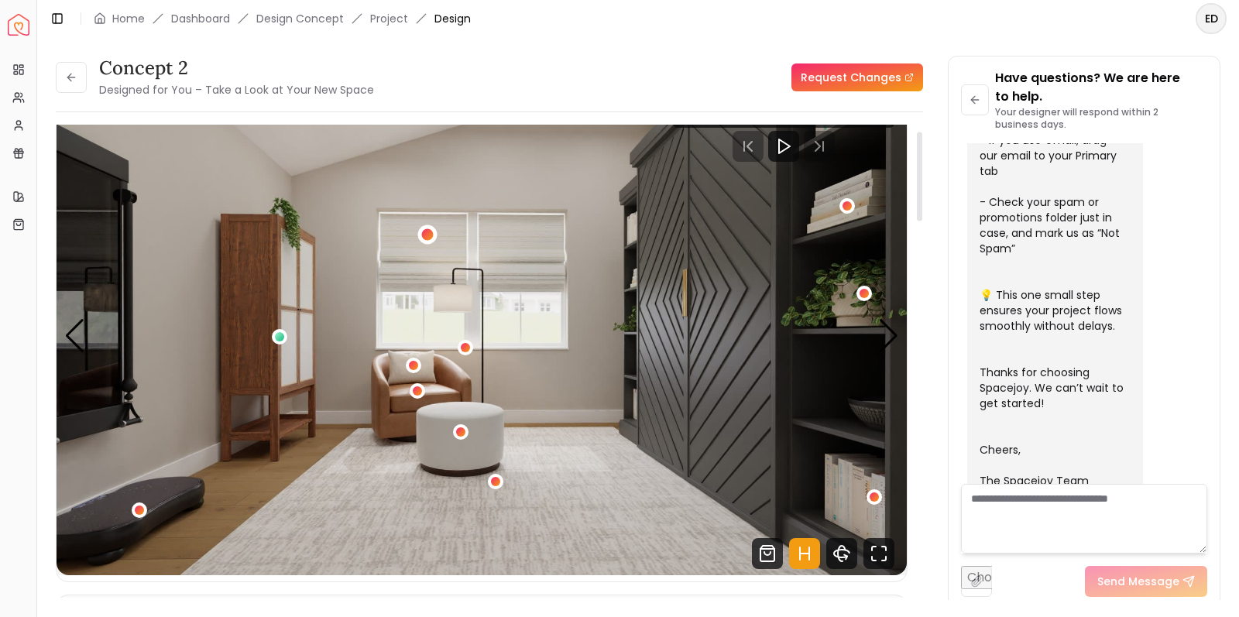
click at [426, 234] on div "1 / 4" at bounding box center [427, 235] width 12 height 12
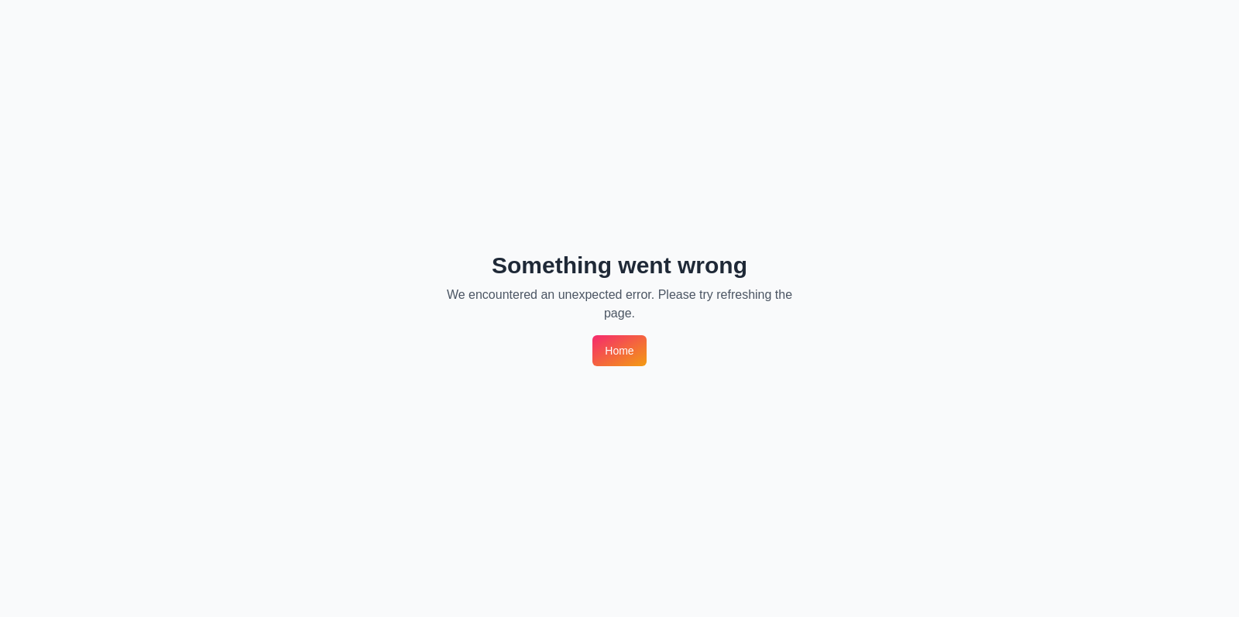
click at [630, 359] on link "Home" at bounding box center [618, 350] width 53 height 31
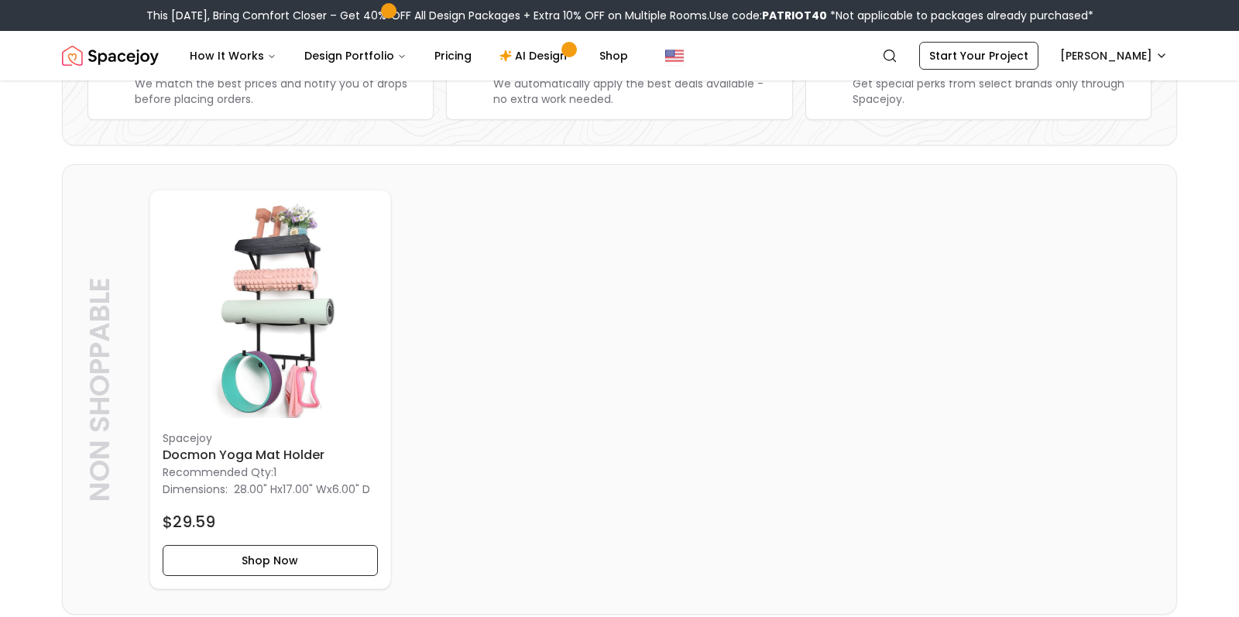
scroll to position [281, 0]
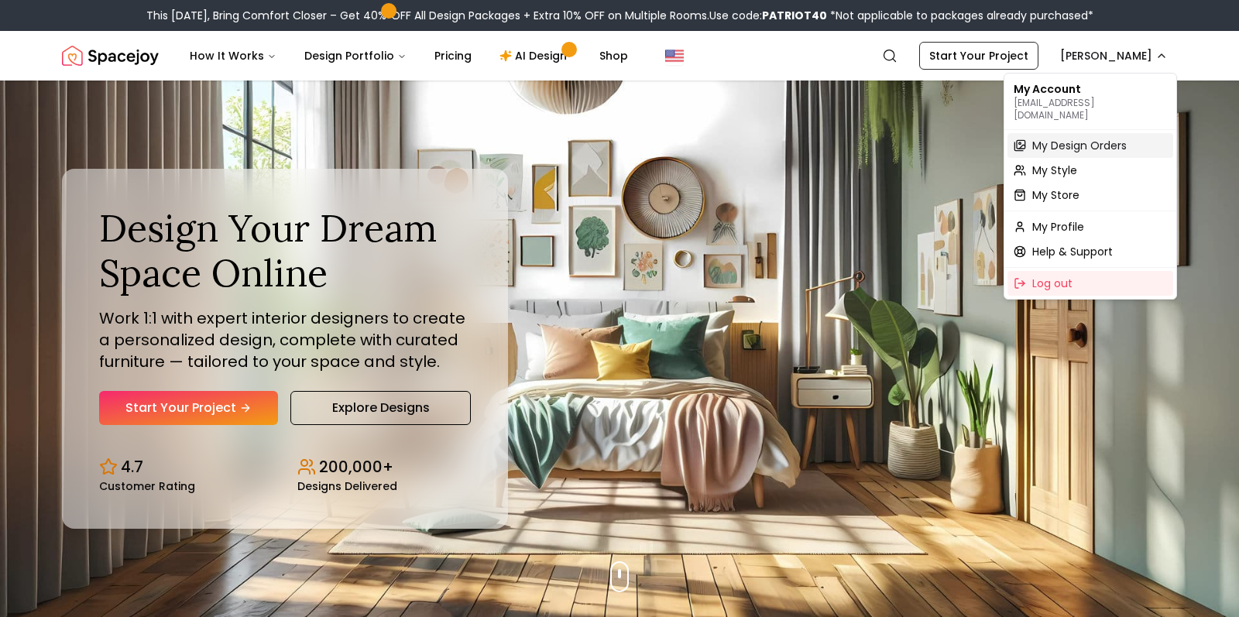
click at [1087, 138] on span "My Design Orders" at bounding box center [1079, 145] width 94 height 15
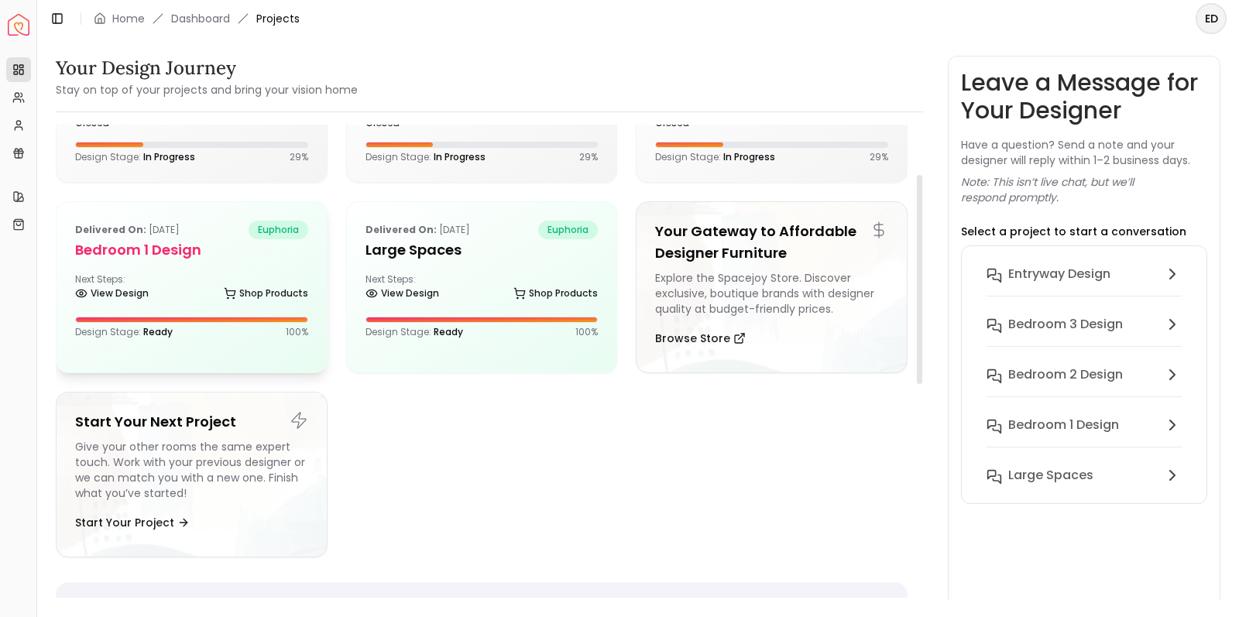
scroll to position [106, 0]
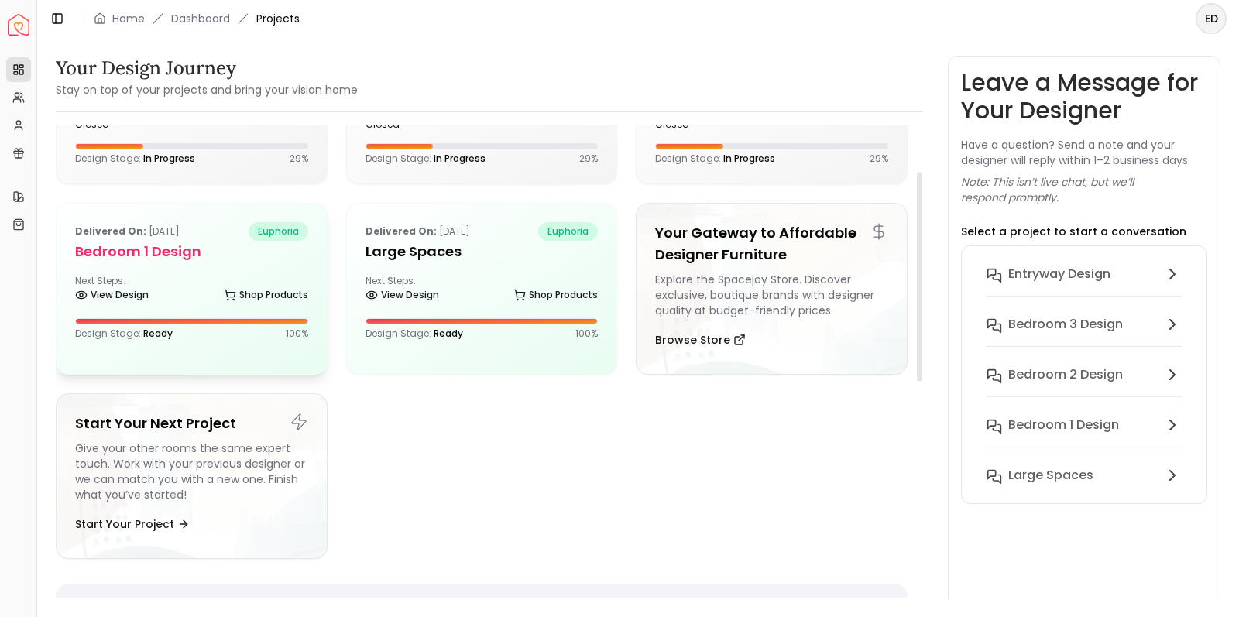
click at [211, 290] on div "View Design Shop Products" at bounding box center [191, 297] width 233 height 15
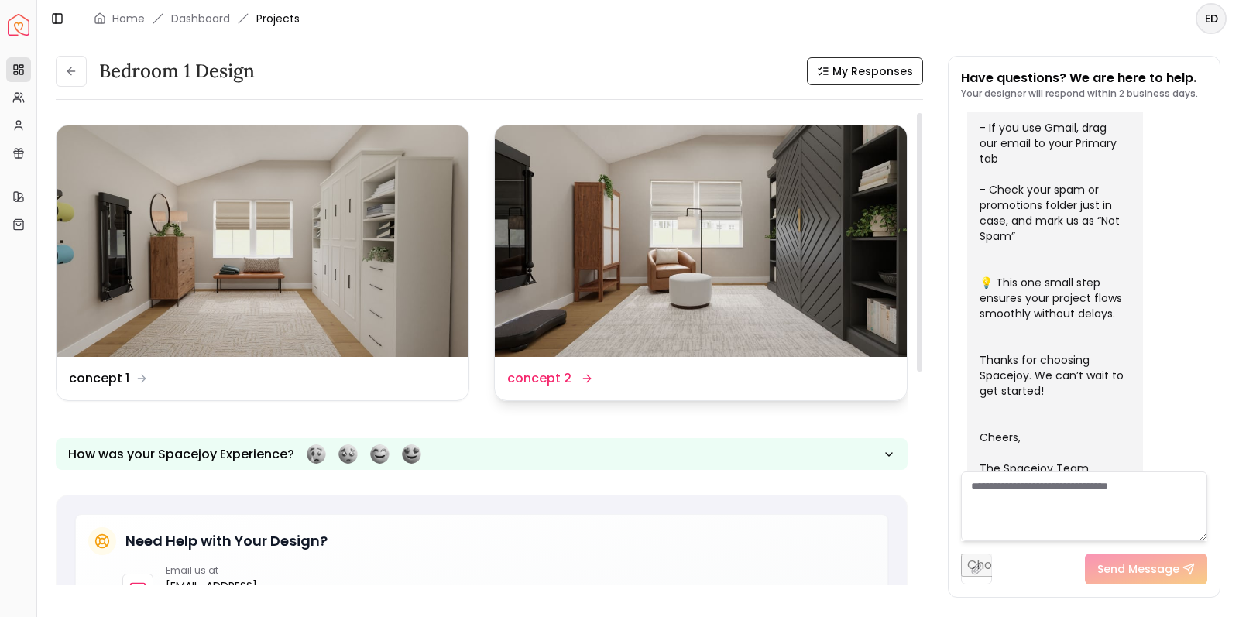
click at [640, 306] on img at bounding box center [701, 241] width 412 height 232
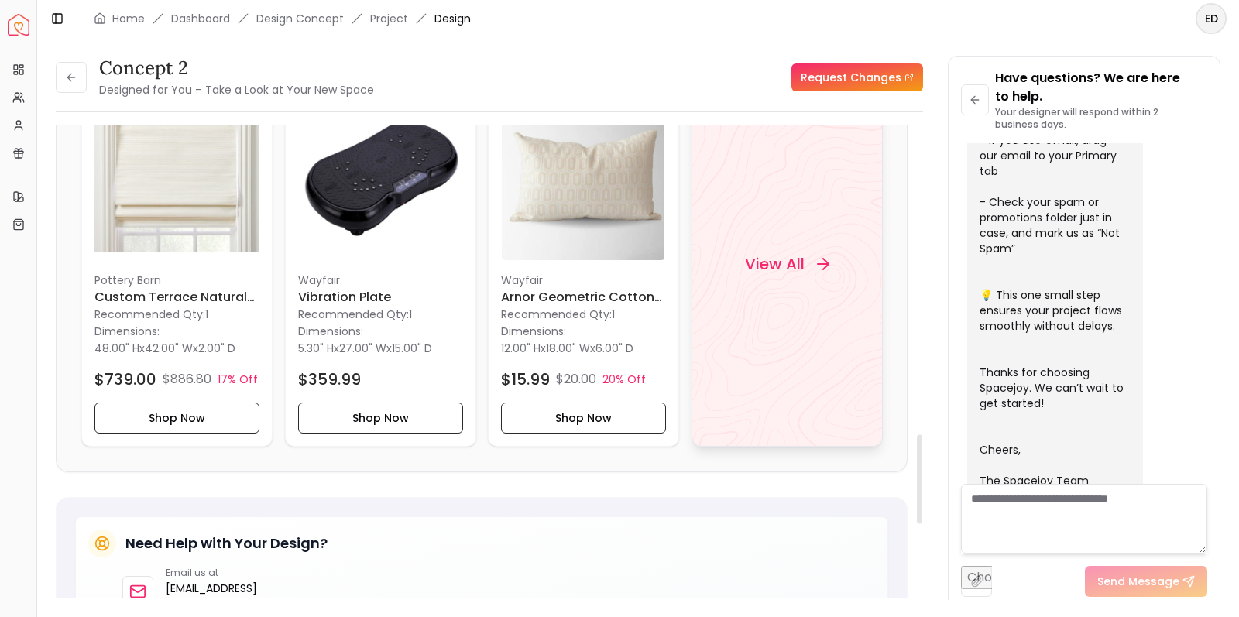
scroll to position [1733, 0]
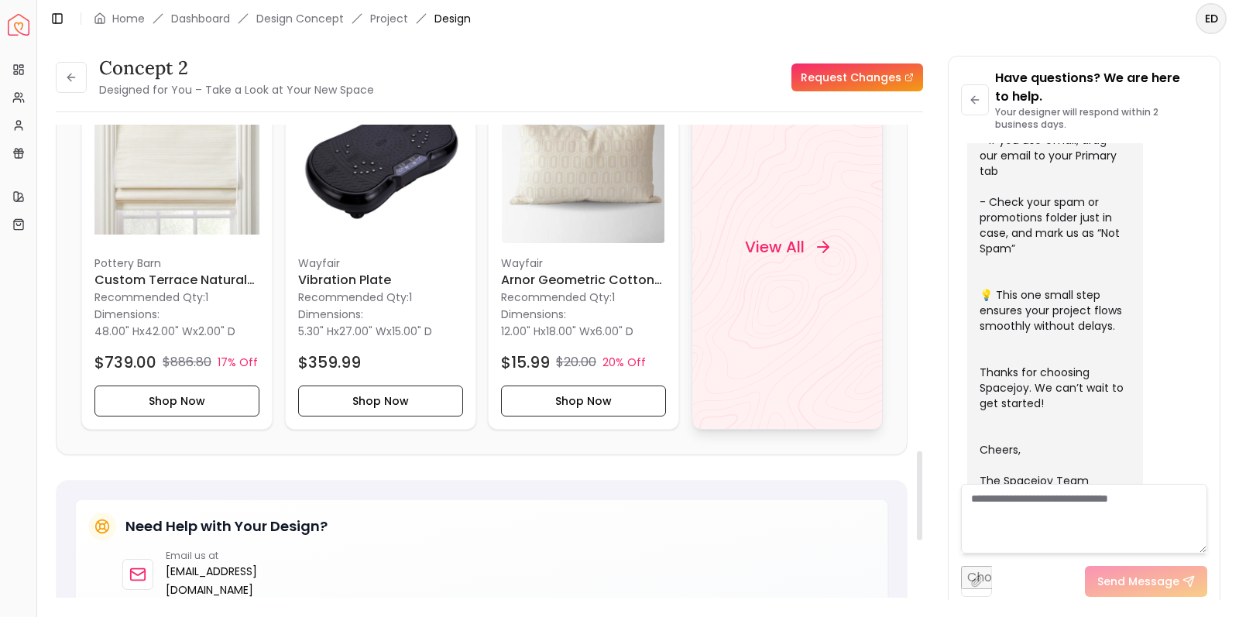
click at [798, 236] on h4 "View All" at bounding box center [774, 247] width 60 height 22
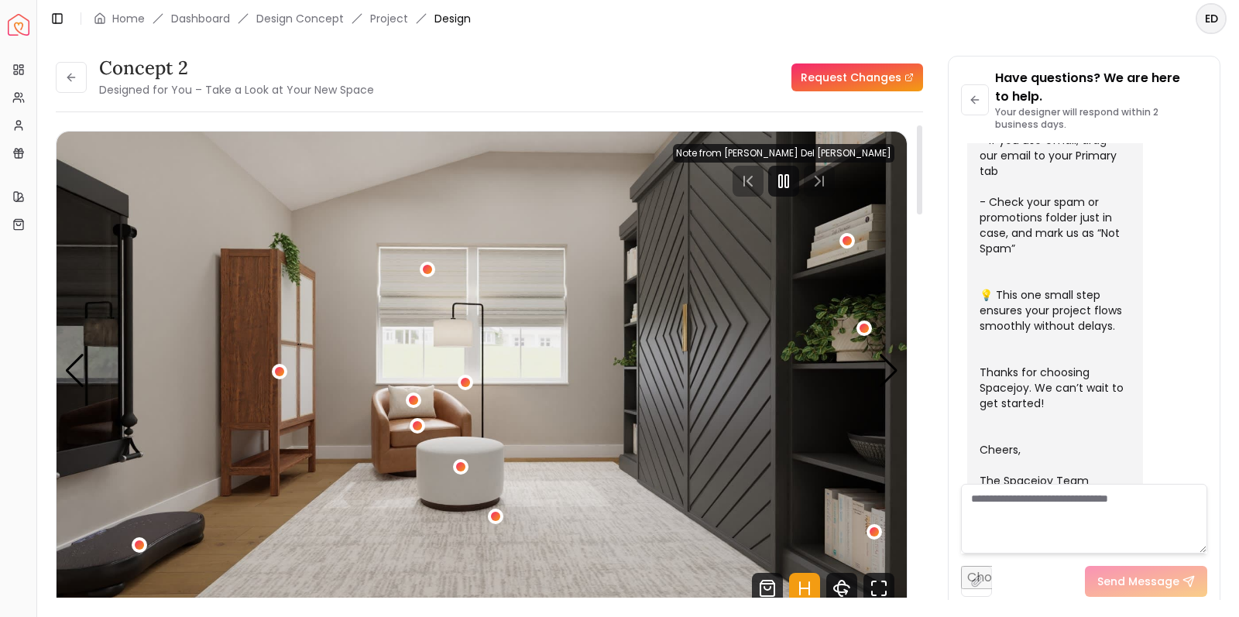
scroll to position [0, 0]
click at [889, 364] on div "Next slide" at bounding box center [888, 371] width 21 height 34
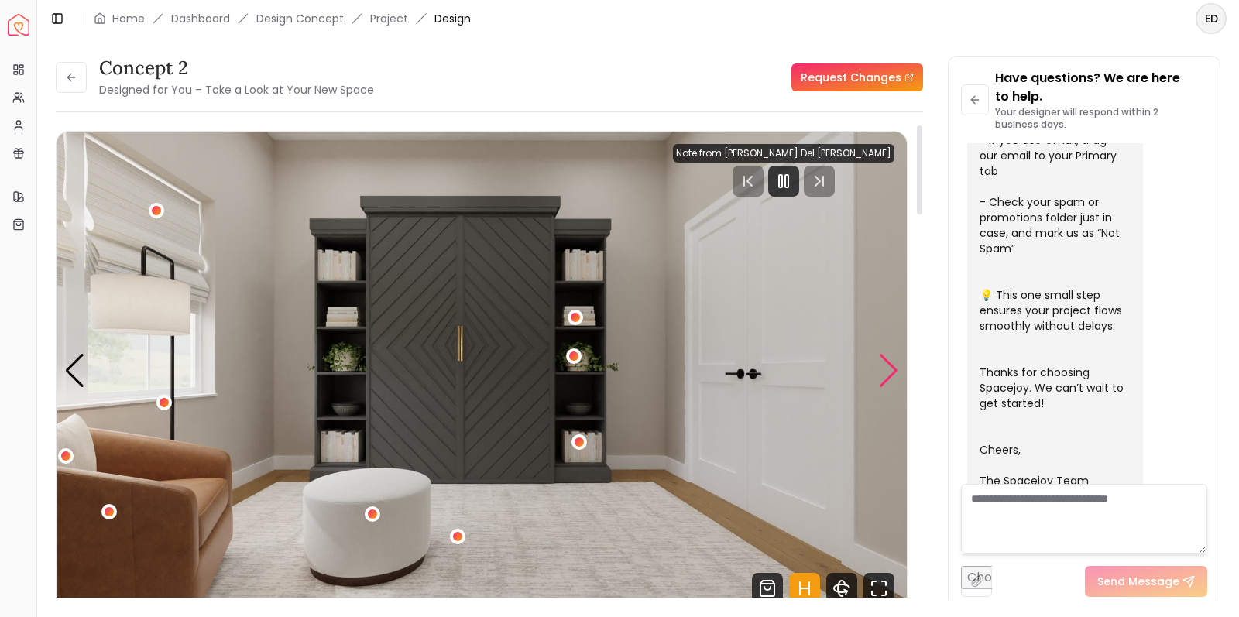
click at [889, 364] on div "Next slide" at bounding box center [888, 371] width 21 height 34
